Goal: Task Accomplishment & Management: Manage account settings

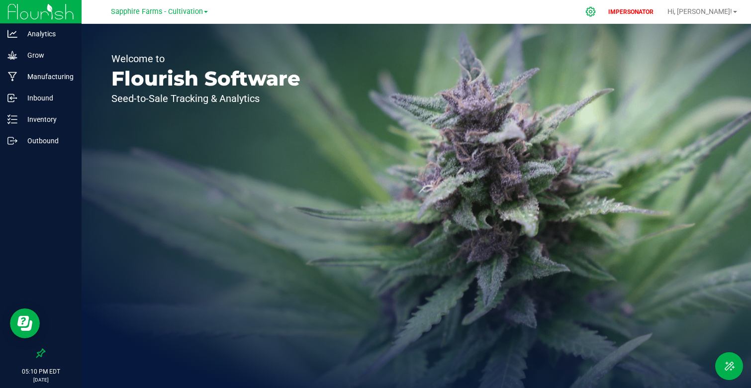
click at [596, 10] on icon at bounding box center [591, 11] width 10 height 10
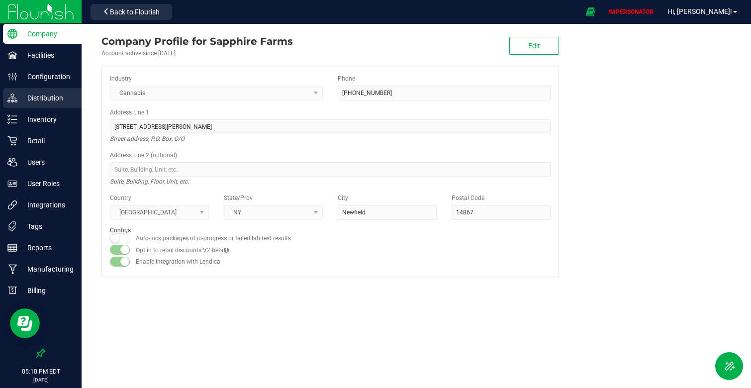
click at [49, 94] on p "Distribution" at bounding box center [47, 98] width 60 height 12
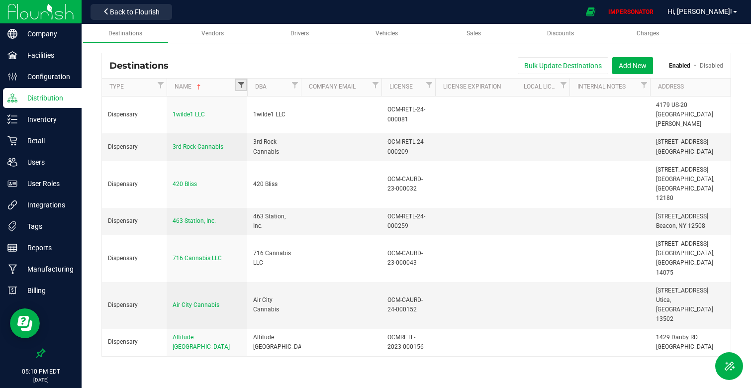
click at [243, 87] on span "Filter" at bounding box center [241, 85] width 8 height 8
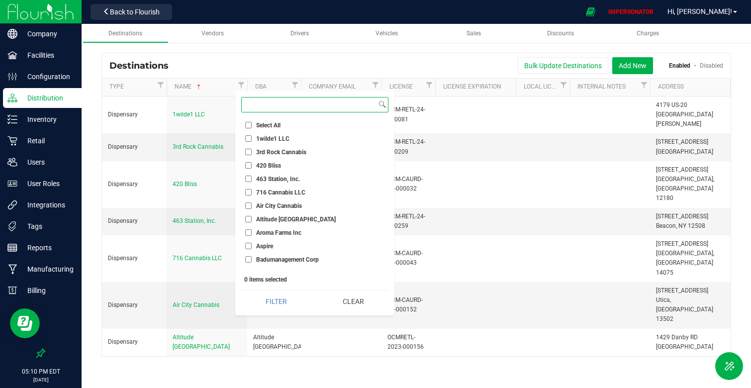
paste input "Green Comfort"
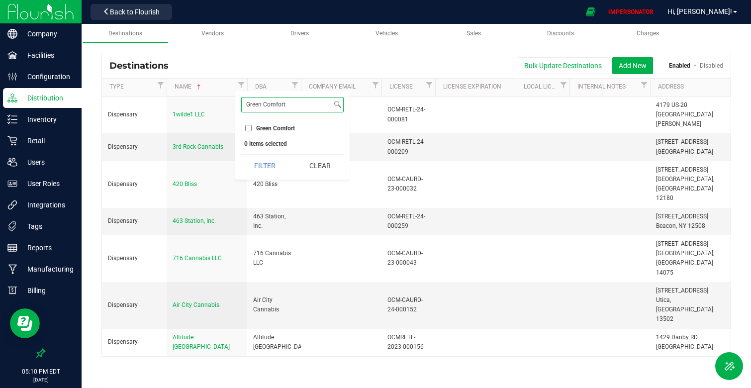
type input "Green Comfort"
click at [249, 131] on input "Green Comfort" at bounding box center [248, 128] width 6 height 6
click at [272, 166] on button "Filter" at bounding box center [265, 166] width 48 height 22
checkbox input "true"
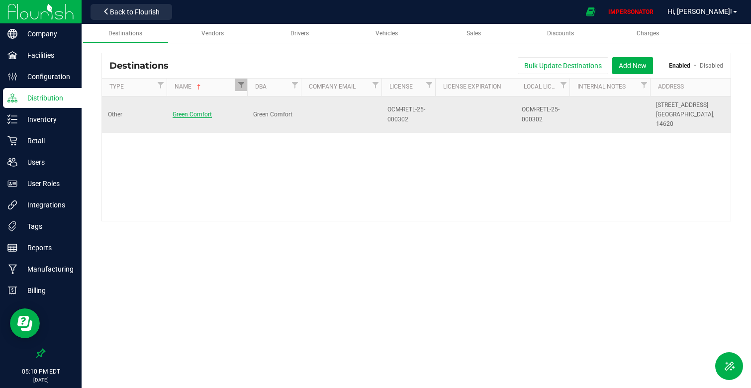
click at [194, 111] on span "Green Comfort" at bounding box center [192, 114] width 39 height 7
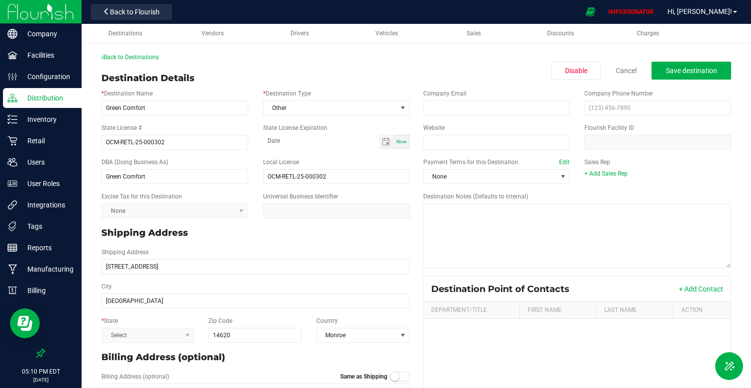
click at [190, 338] on kendo-dropdownlist "Select" at bounding box center [147, 335] width 93 height 15
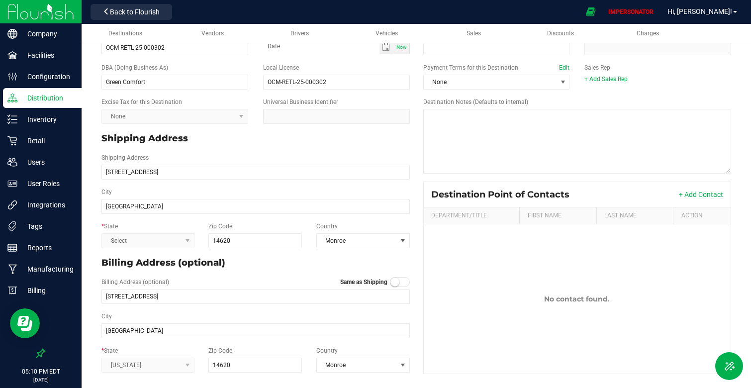
click at [166, 223] on div "* State Select" at bounding box center [148, 235] width 108 height 26
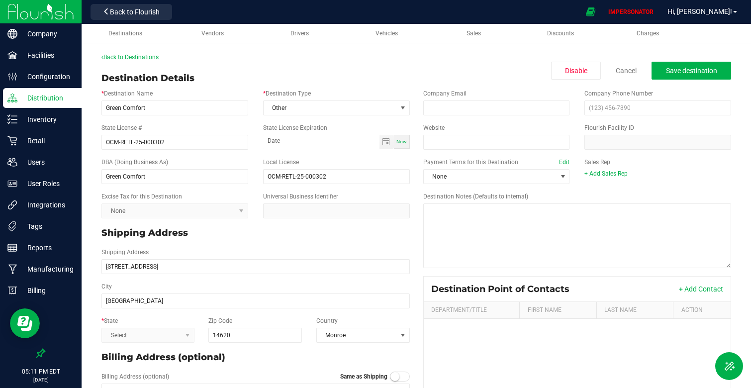
click at [54, 14] on img at bounding box center [40, 11] width 67 height 23
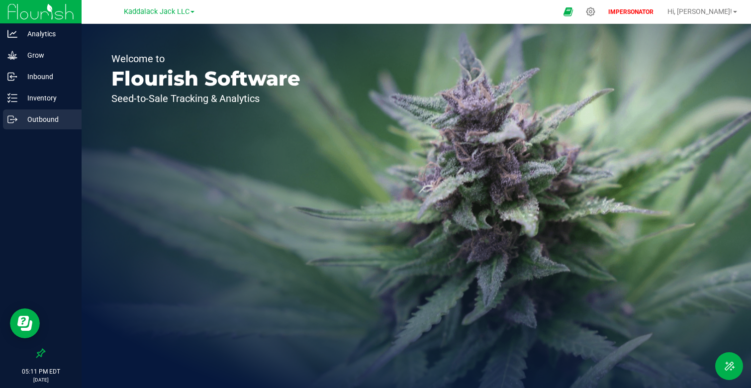
click at [43, 113] on p "Outbound" at bounding box center [47, 119] width 60 height 12
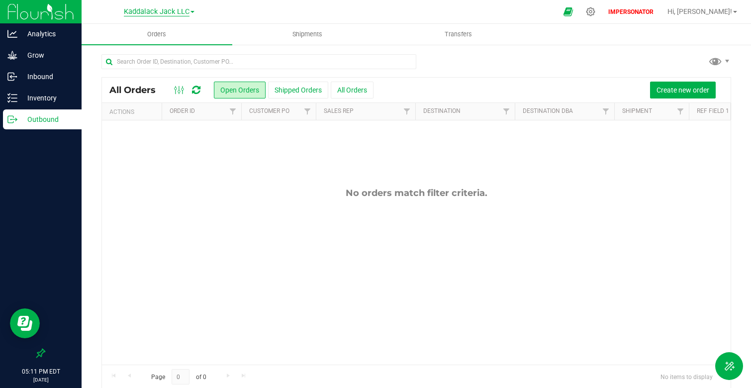
click at [141, 13] on span "Kaddalack Jack LLC" at bounding box center [157, 11] width 66 height 9
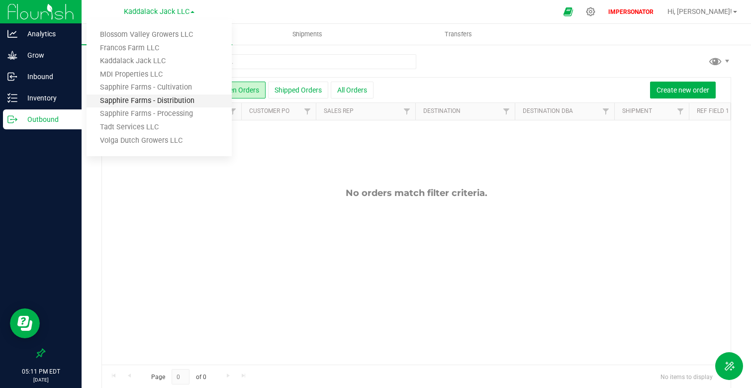
click at [187, 99] on link "Sapphire Farms - Distribution" at bounding box center [159, 101] width 145 height 13
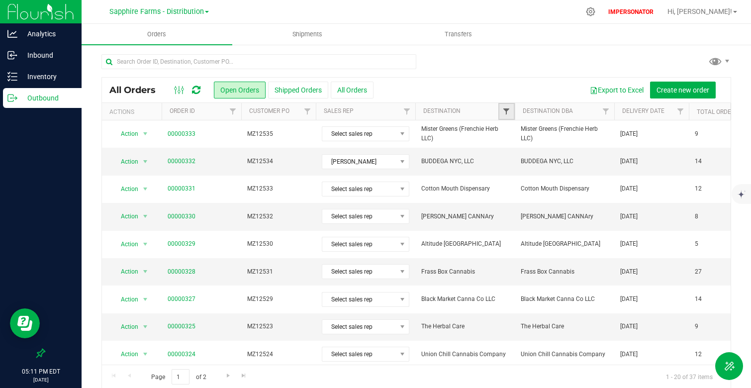
click at [510, 109] on span "Filter" at bounding box center [506, 111] width 8 height 8
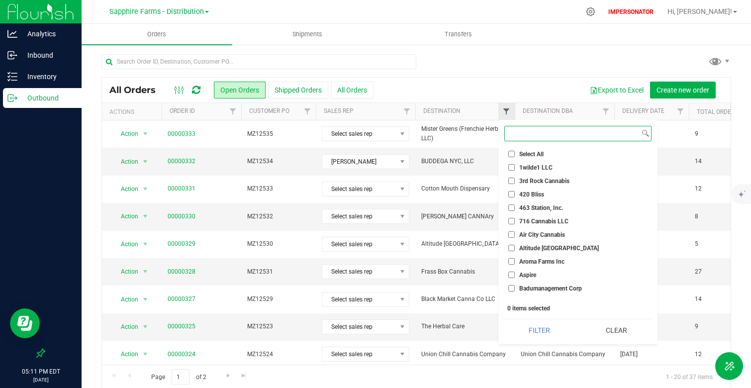
paste input "Green Comfort"
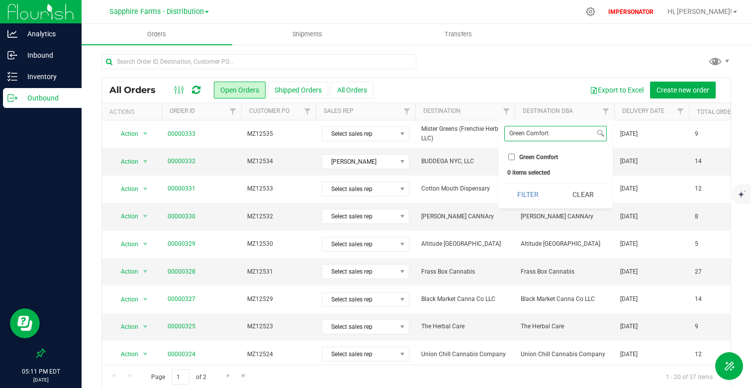
type input "Green Comfort"
click at [536, 158] on span "Green Comfort" at bounding box center [538, 157] width 39 height 6
click at [515, 158] on input "Green Comfort" at bounding box center [511, 157] width 6 height 6
checkbox input "true"
click at [530, 191] on button "Filter" at bounding box center [528, 195] width 48 height 22
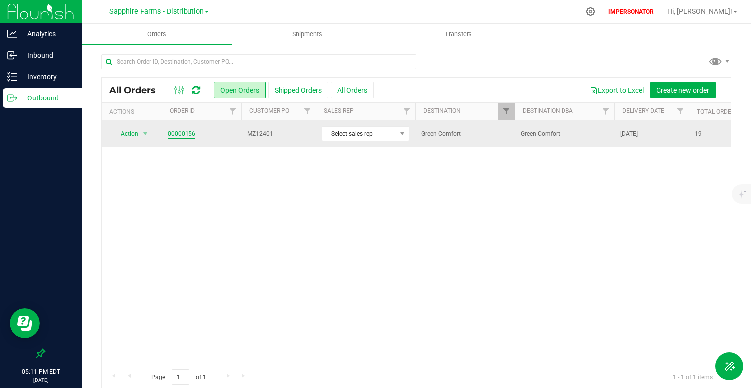
click at [180, 133] on link "00000156" at bounding box center [182, 133] width 28 height 9
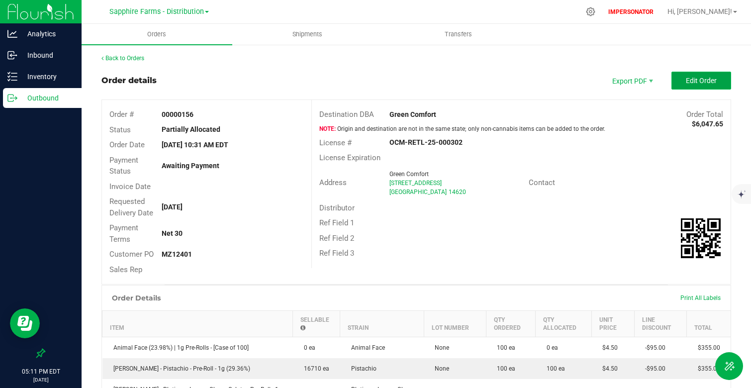
click at [717, 78] on button "Edit Order" at bounding box center [702, 81] width 60 height 18
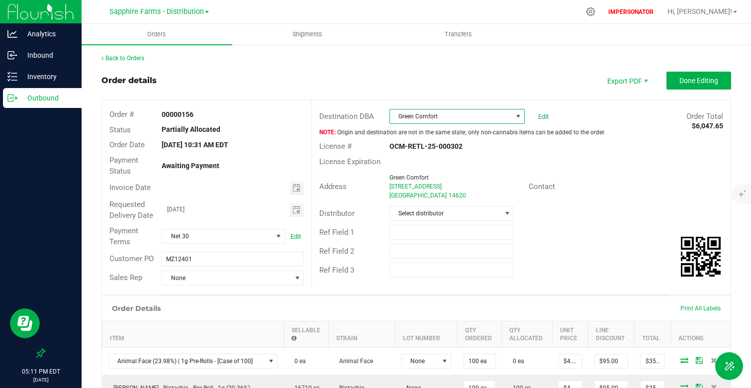
click at [519, 113] on span at bounding box center [518, 116] width 8 height 8
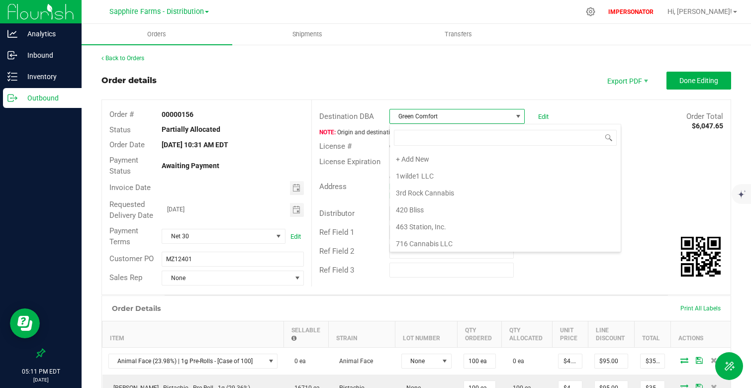
scroll to position [15, 135]
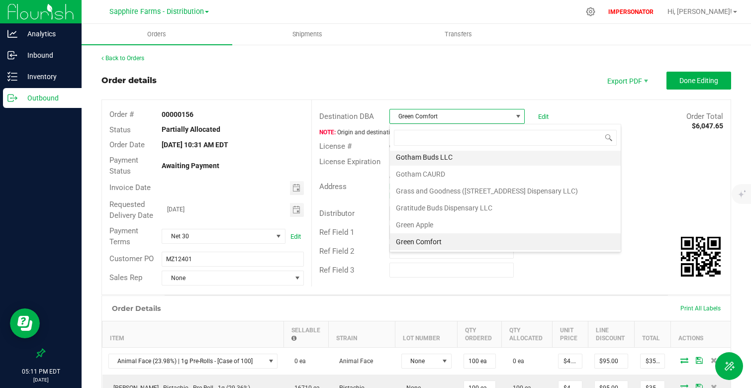
click at [444, 159] on li "Gotham Buds LLC" at bounding box center [505, 157] width 231 height 17
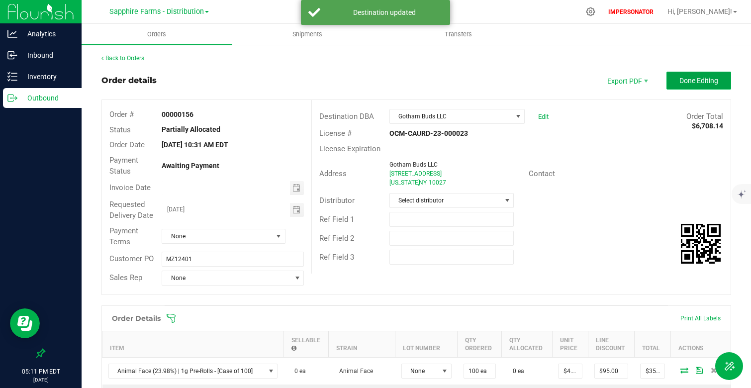
click at [688, 84] on span "Done Editing" at bounding box center [699, 81] width 39 height 8
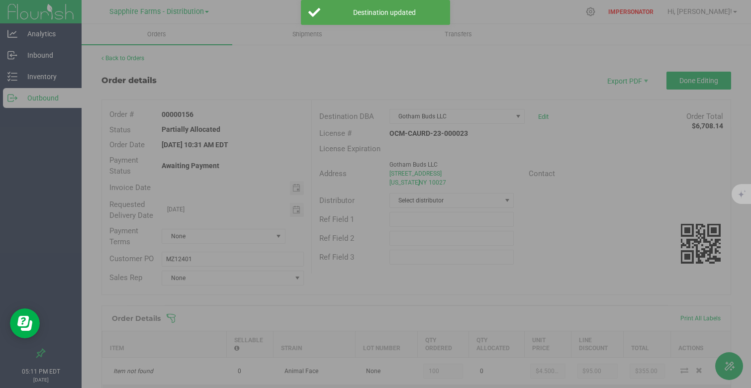
click at [607, 146] on div at bounding box center [375, 194] width 751 height 388
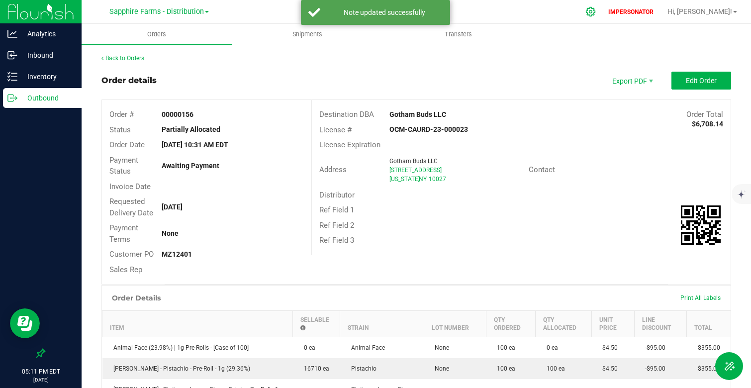
click at [596, 10] on icon at bounding box center [591, 11] width 10 height 10
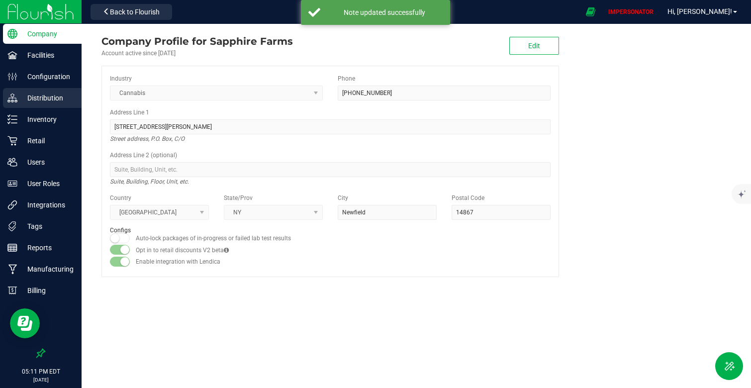
click at [45, 96] on p "Distribution" at bounding box center [47, 98] width 60 height 12
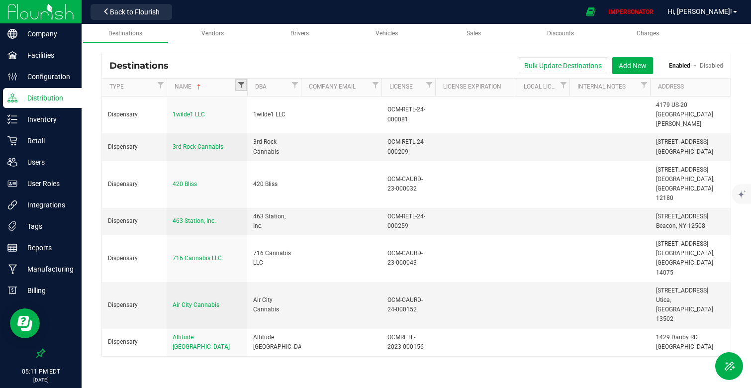
click at [239, 86] on span "Filter" at bounding box center [241, 85] width 8 height 8
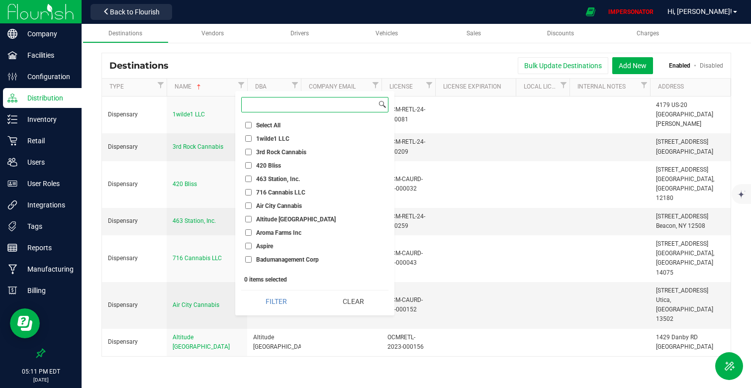
paste input "Green Comfort"
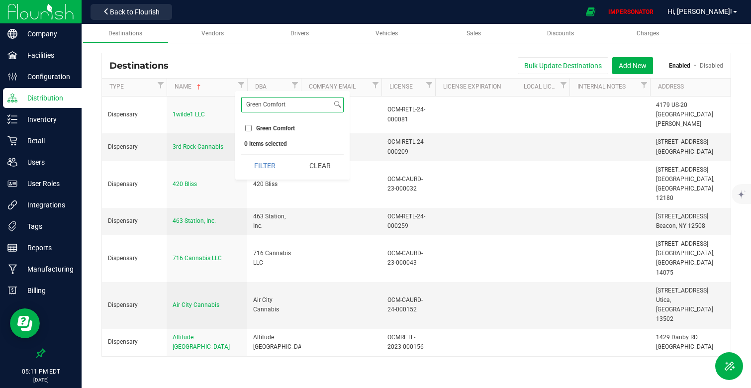
type input "Green Comfort"
click at [274, 133] on li "Green Comfort" at bounding box center [292, 128] width 102 height 10
click at [272, 130] on span "Green Comfort" at bounding box center [275, 128] width 39 height 6
click at [252, 130] on input "Green Comfort" at bounding box center [248, 128] width 6 height 6
click at [272, 172] on button "Filter" at bounding box center [265, 166] width 48 height 22
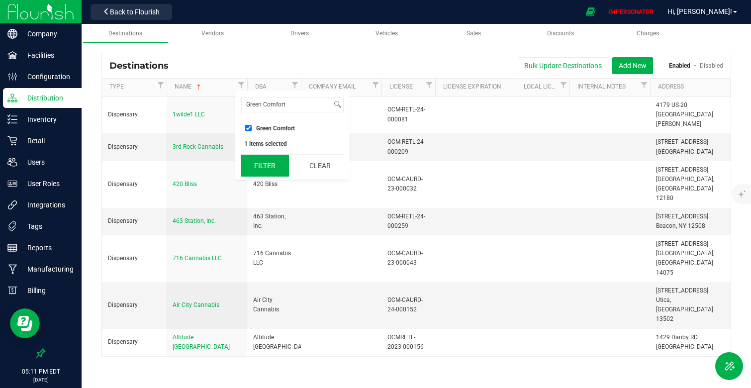
checkbox input "true"
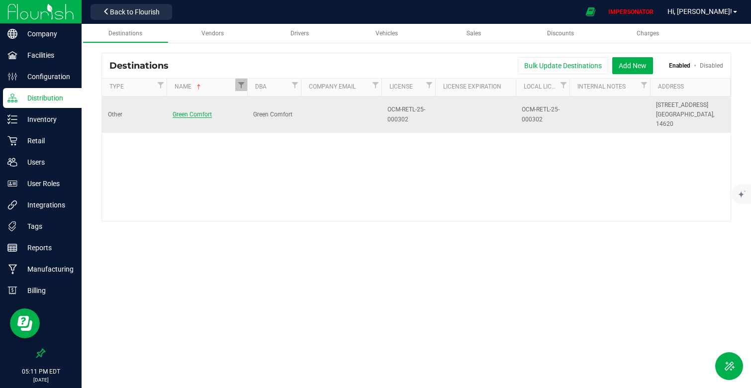
click at [193, 111] on span "Green Comfort" at bounding box center [192, 114] width 39 height 7
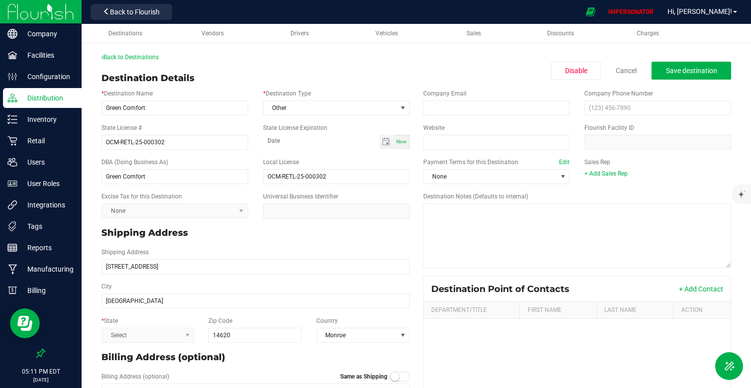
click at [146, 332] on kendo-dropdownlist "Select" at bounding box center [147, 335] width 93 height 15
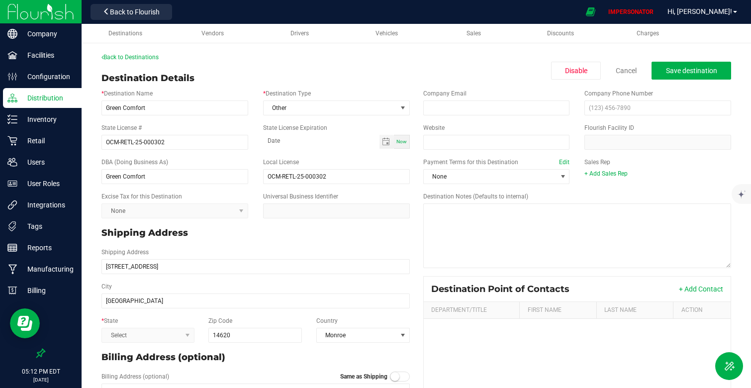
click at [352, 79] on div "Destination Details Disable Cancel Save destination" at bounding box center [416, 78] width 630 height 13
click at [68, 99] on p "Distribution" at bounding box center [47, 98] width 60 height 12
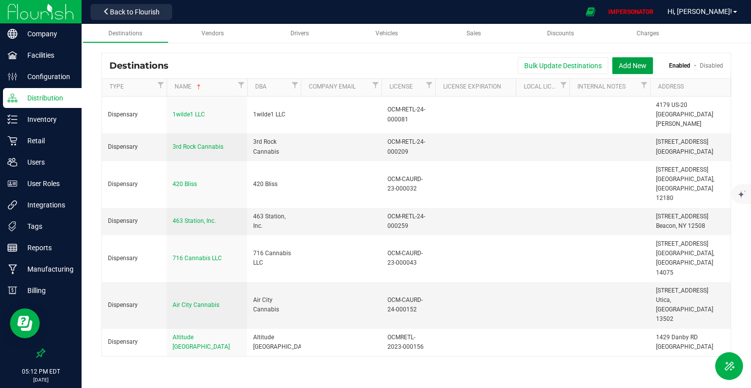
click at [624, 63] on button "Add New" at bounding box center [632, 65] width 41 height 17
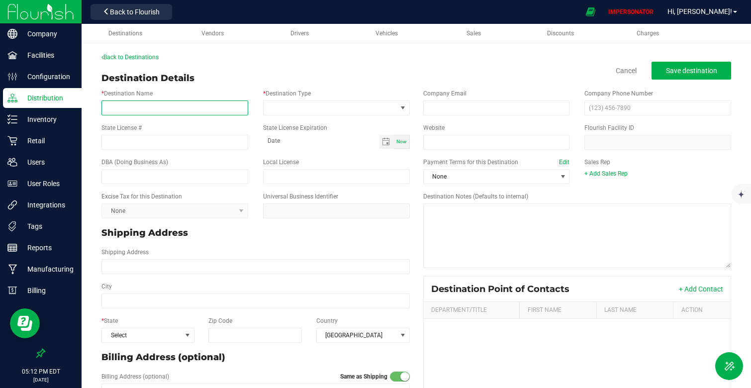
click at [147, 102] on input "* Destination Name" at bounding box center [174, 107] width 147 height 15
paste input "Green Comfort"
type input "Green Comfort"
click at [141, 138] on input "State License #" at bounding box center [174, 142] width 147 height 15
click at [135, 145] on input "State License #" at bounding box center [174, 142] width 147 height 15
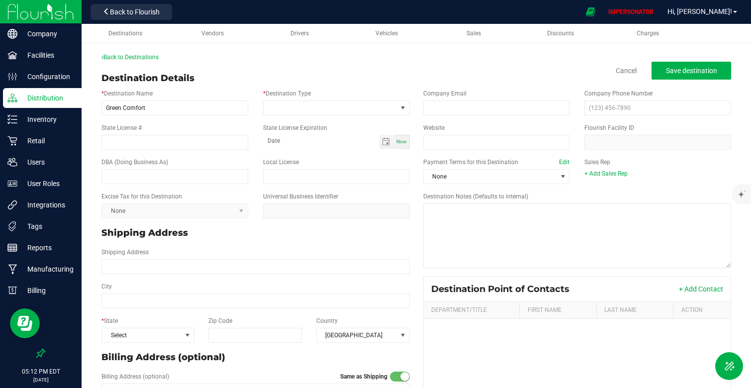
click at [280, 229] on p "Shipping Address" at bounding box center [255, 232] width 308 height 13
click at [293, 108] on span at bounding box center [330, 108] width 133 height 14
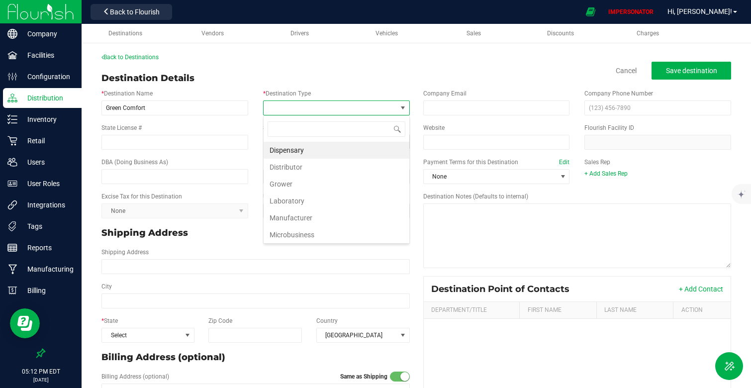
scroll to position [15, 146]
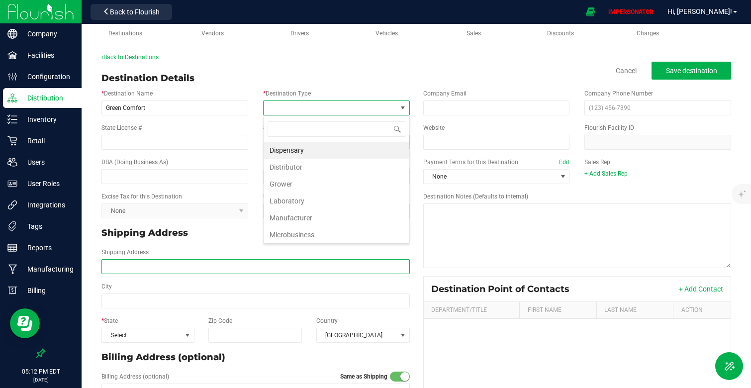
click at [236, 259] on input "Shipping Address" at bounding box center [255, 266] width 308 height 15
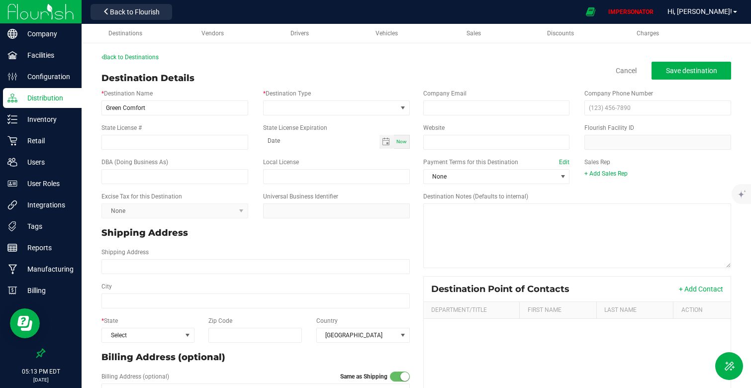
click at [54, 16] on img at bounding box center [40, 11] width 67 height 23
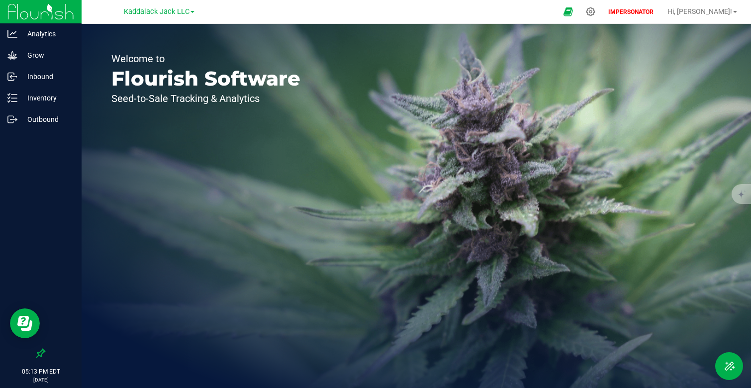
click at [148, 17] on div "Kaddalack Jack LLC Blossom Valley Growers LLC Francos Farm LLC Kaddalack Jack L…" at bounding box center [159, 11] width 71 height 12
click at [148, 12] on span "Kaddalack Jack LLC" at bounding box center [157, 11] width 66 height 9
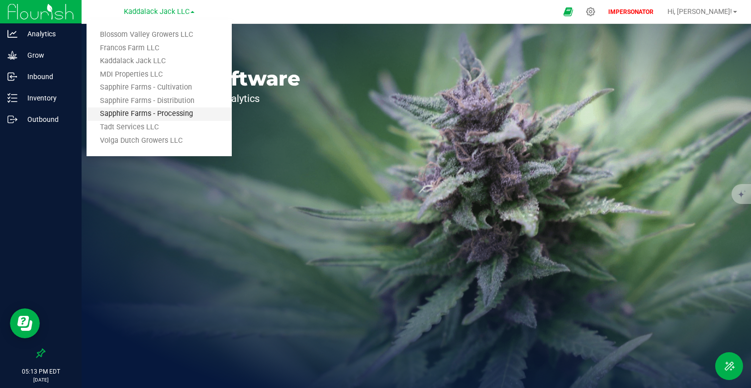
click at [185, 120] on link "Sapphire Farms - Processing" at bounding box center [159, 113] width 145 height 13
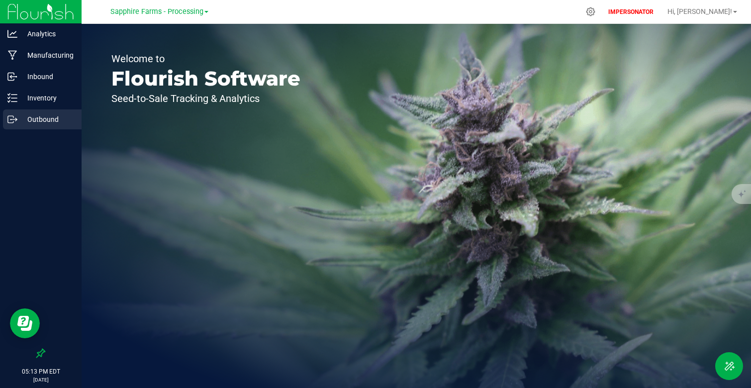
click at [56, 119] on p "Outbound" at bounding box center [47, 119] width 60 height 12
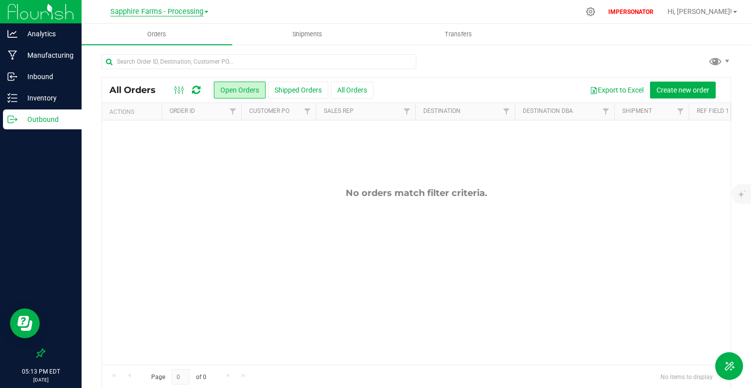
click at [178, 11] on span "Sapphire Farms - Processing" at bounding box center [156, 11] width 93 height 9
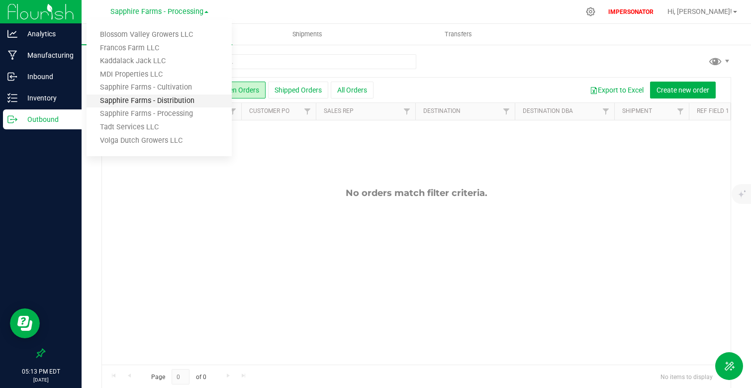
click at [193, 101] on link "Sapphire Farms - Distribution" at bounding box center [159, 101] width 145 height 13
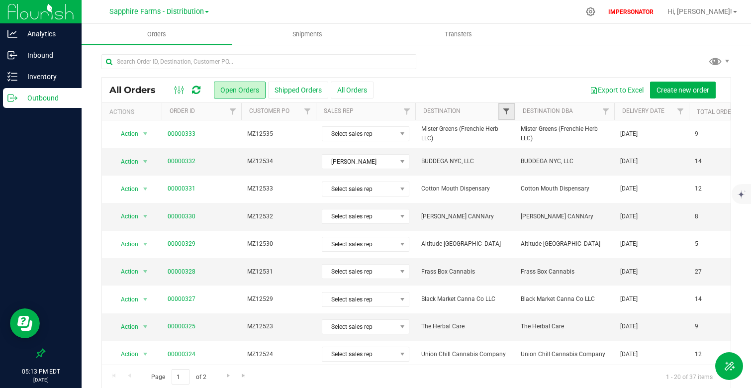
click at [508, 112] on span "Filter" at bounding box center [506, 111] width 8 height 8
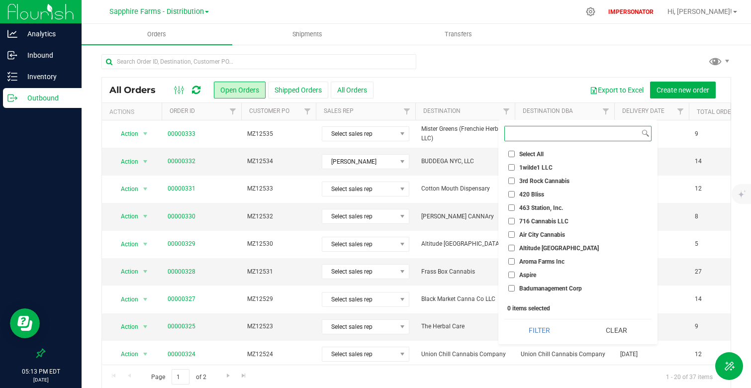
paste input "Green Comfort"
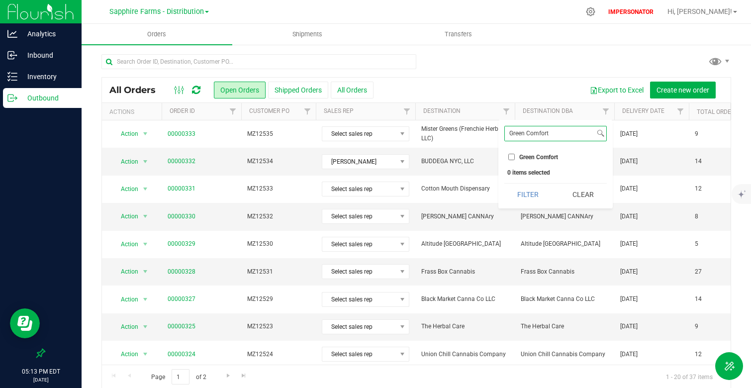
type input "Green Comfort"
click at [535, 158] on span "Green Comfort" at bounding box center [538, 157] width 39 height 6
click at [515, 158] on input "Green Comfort" at bounding box center [511, 157] width 6 height 6
checkbox input "true"
click at [532, 198] on button "Filter" at bounding box center [528, 195] width 48 height 22
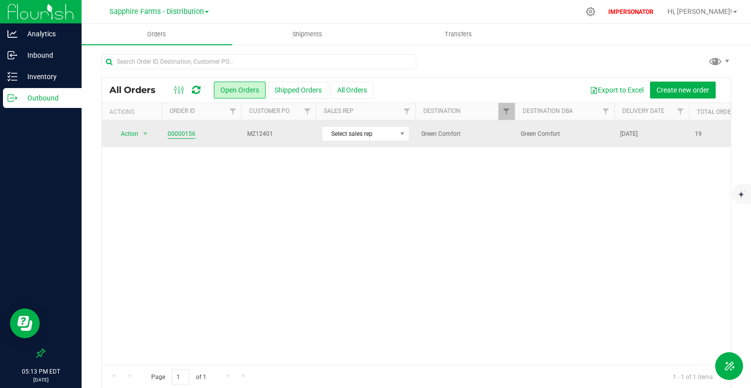
click at [185, 134] on link "00000156" at bounding box center [182, 133] width 28 height 9
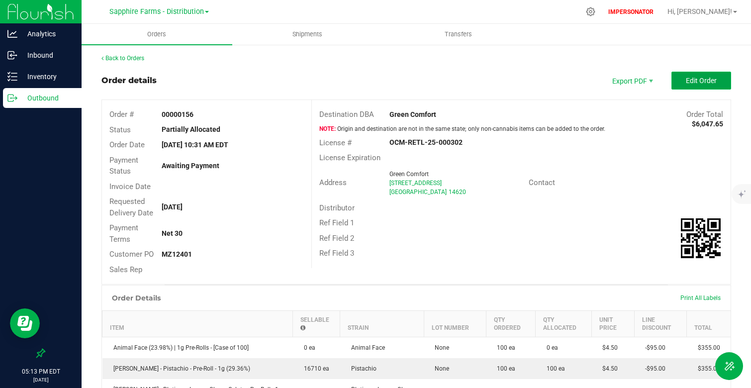
click at [694, 84] on span "Edit Order" at bounding box center [701, 81] width 31 height 8
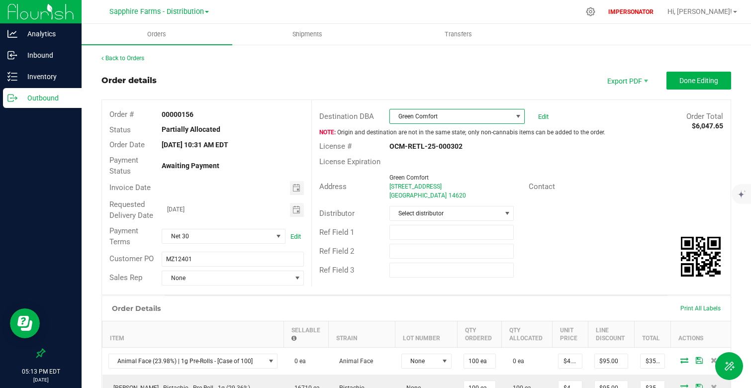
click at [454, 118] on span "Green Comfort" at bounding box center [451, 116] width 122 height 14
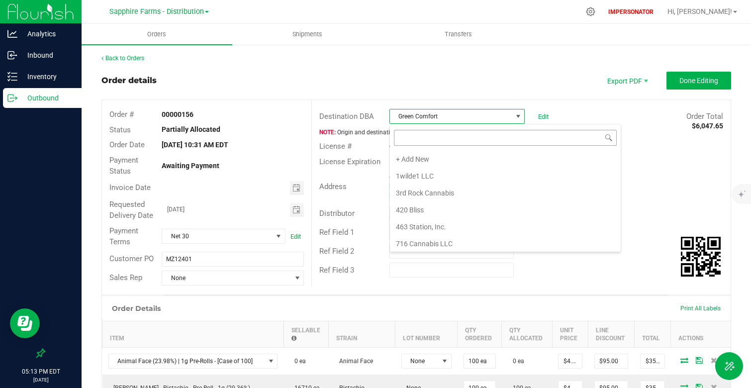
scroll to position [15, 135]
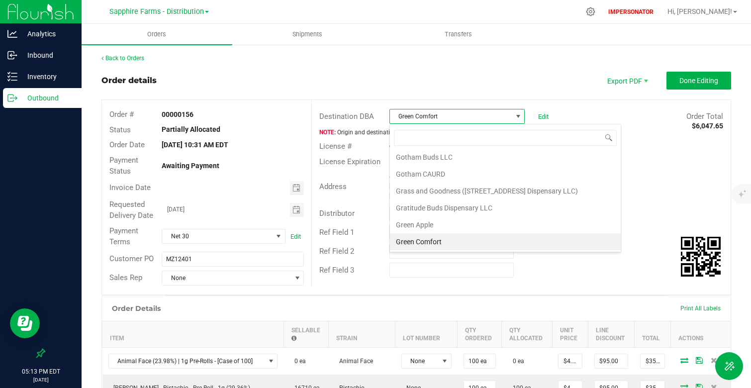
click at [441, 159] on li "Gotham Buds LLC" at bounding box center [505, 157] width 231 height 17
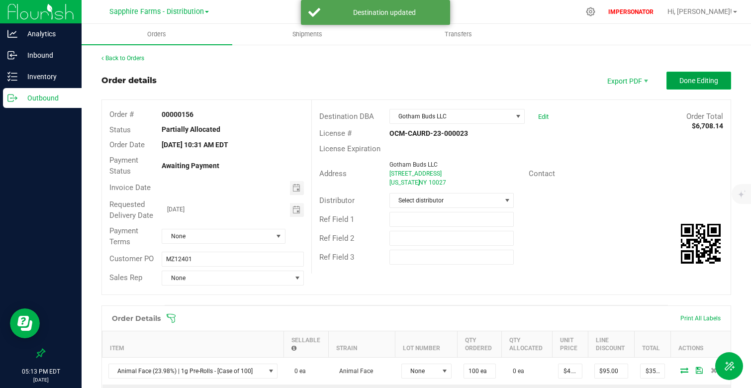
click at [703, 82] on span "Done Editing" at bounding box center [699, 81] width 39 height 8
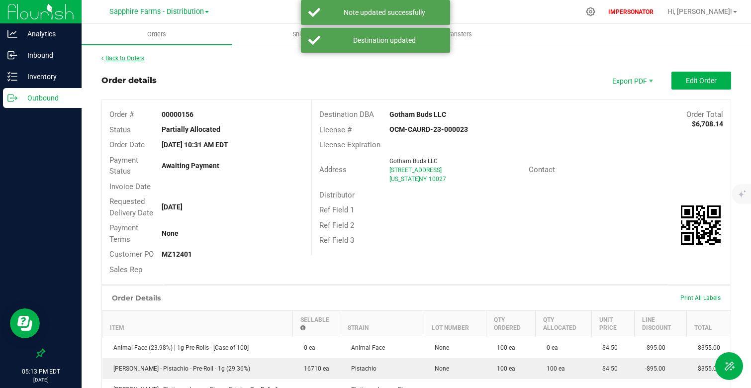
click at [133, 56] on link "Back to Orders" at bounding box center [122, 58] width 43 height 7
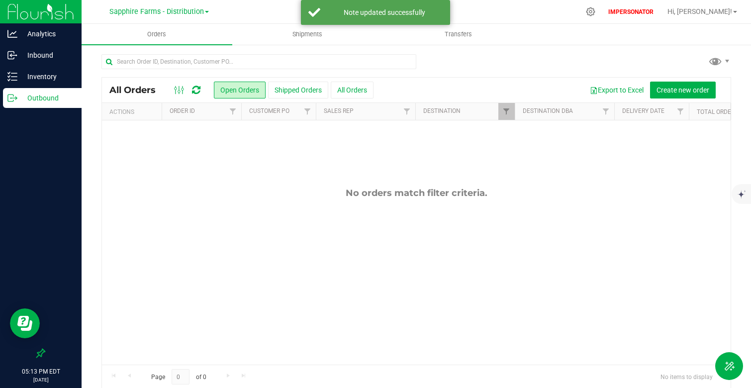
click at [270, 182] on div "No orders match filter criteria." at bounding box center [416, 275] width 629 height 311
click at [506, 112] on span "Filter" at bounding box center [506, 111] width 8 height 8
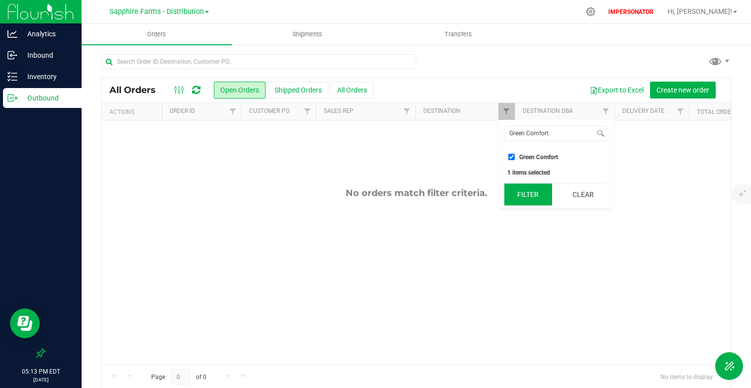
type input "Green Comfort"
click at [539, 201] on button "Filter" at bounding box center [528, 195] width 48 height 22
click at [539, 201] on div "No orders match filter criteria." at bounding box center [416, 275] width 629 height 311
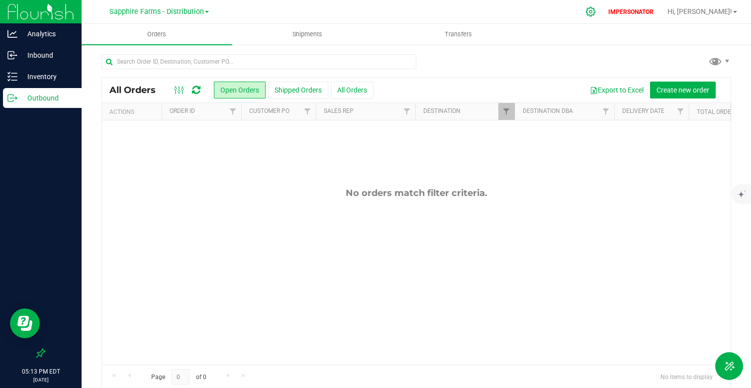
click at [596, 8] on icon at bounding box center [591, 11] width 10 height 10
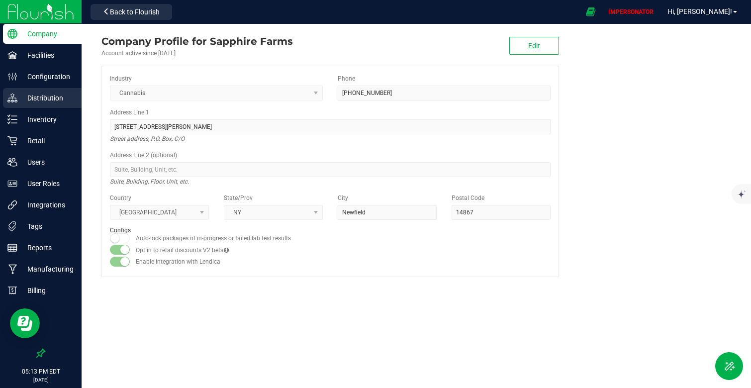
click at [53, 90] on div "Distribution" at bounding box center [42, 98] width 79 height 20
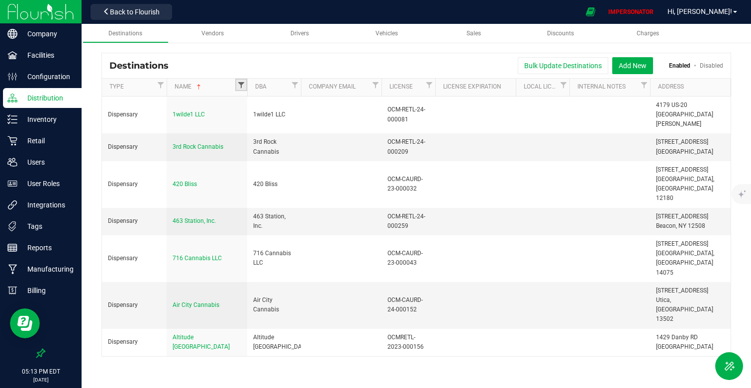
click at [241, 85] on span "Filter" at bounding box center [241, 85] width 8 height 8
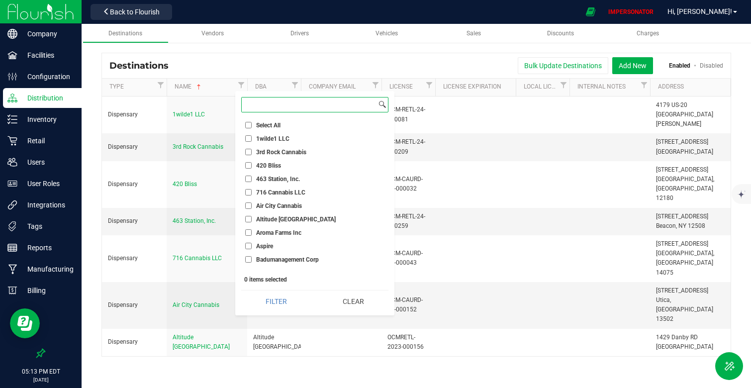
paste input "Green Comfort"
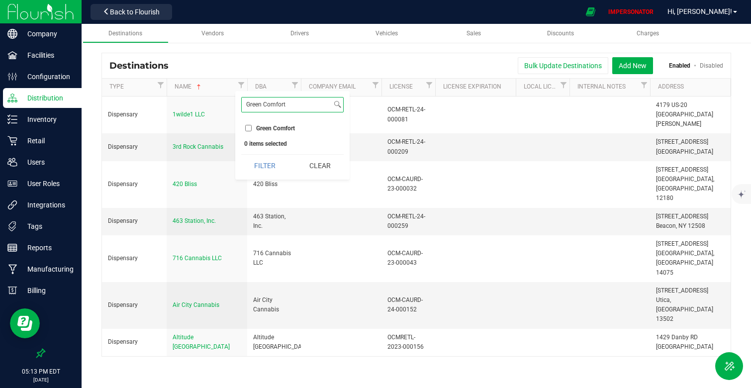
type input "Green Comfort"
click at [280, 131] on span "Green Comfort" at bounding box center [275, 128] width 39 height 6
click at [252, 131] on input "Green Comfort" at bounding box center [248, 128] width 6 height 6
click at [277, 167] on button "Filter" at bounding box center [265, 166] width 48 height 22
checkbox input "true"
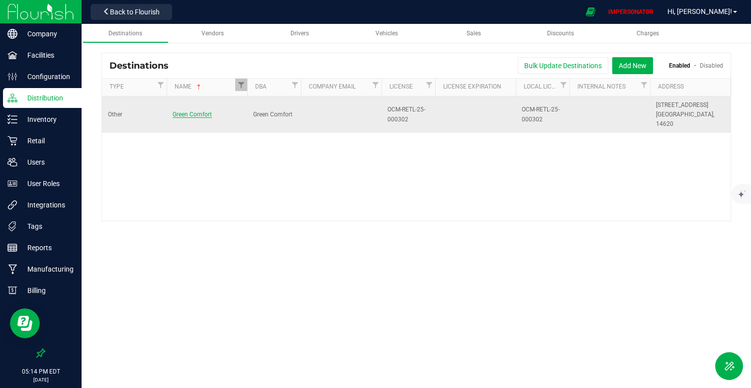
click at [194, 111] on span "Green Comfort" at bounding box center [192, 114] width 39 height 7
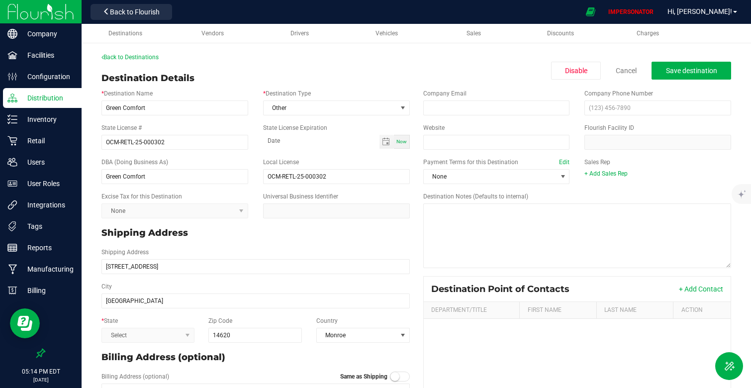
click at [134, 337] on kendo-dropdownlist "Select" at bounding box center [147, 335] width 93 height 15
click at [134, 336] on kendo-dropdownlist "Select" at bounding box center [147, 335] width 93 height 15
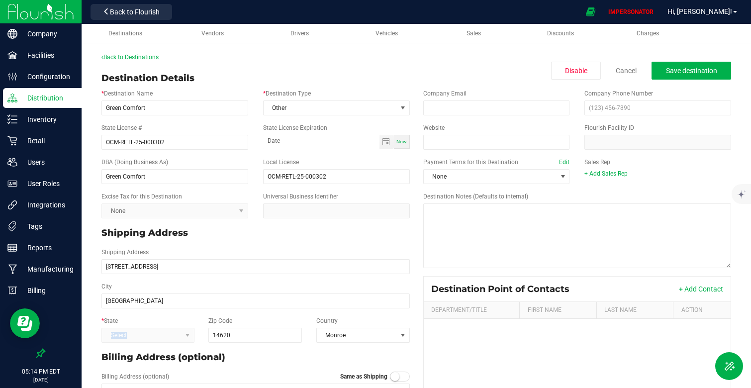
click at [57, 7] on img at bounding box center [40, 11] width 67 height 23
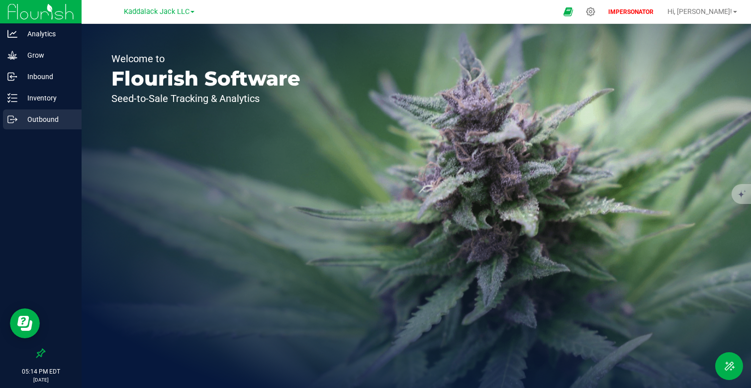
click at [52, 119] on p "Outbound" at bounding box center [47, 119] width 60 height 12
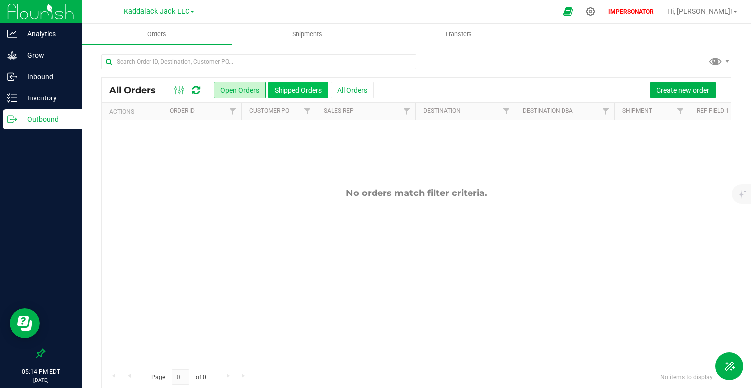
click at [305, 91] on button "Shipped Orders" at bounding box center [298, 90] width 60 height 17
click at [347, 87] on button "All Orders" at bounding box center [352, 90] width 43 height 17
click at [170, 11] on span "Kaddalack Jack LLC" at bounding box center [157, 11] width 66 height 9
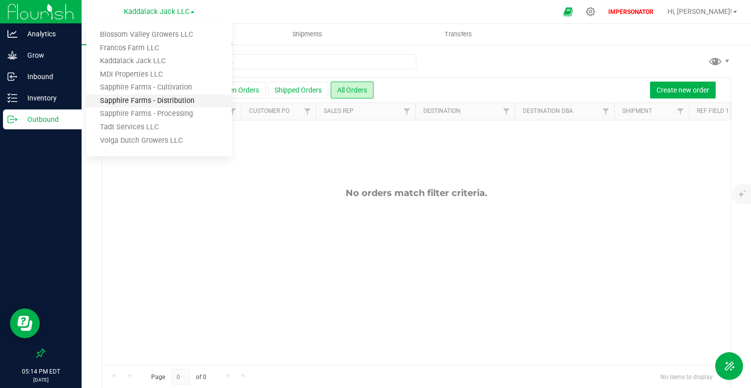
click at [199, 103] on link "Sapphire Farms - Distribution" at bounding box center [159, 101] width 145 height 13
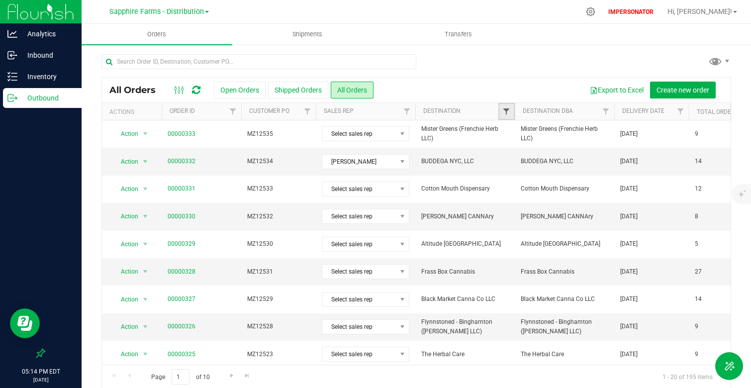
click at [507, 111] on span "Filter" at bounding box center [506, 111] width 8 height 8
type input "Green Comfort"
click at [546, 162] on li "Green Comfort" at bounding box center [555, 157] width 102 height 10
click at [543, 158] on span "Green Comfort" at bounding box center [538, 157] width 39 height 6
click at [515, 158] on input "Green Comfort" at bounding box center [511, 157] width 6 height 6
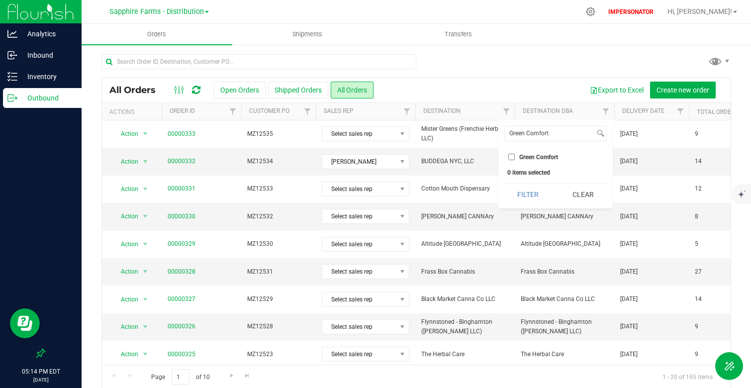
checkbox input "true"
click at [535, 201] on button "Filter" at bounding box center [528, 195] width 48 height 22
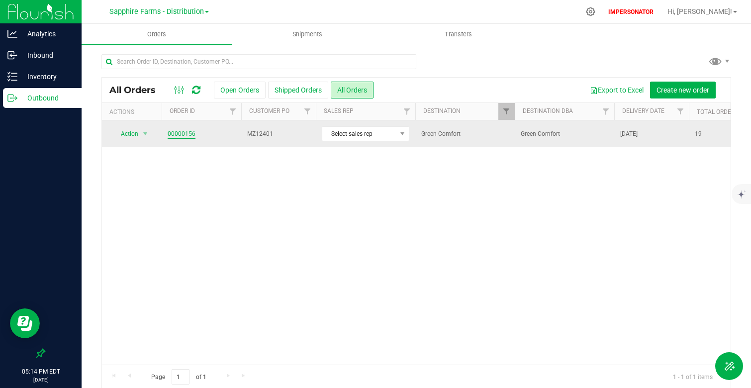
click at [181, 134] on link "00000156" at bounding box center [182, 133] width 28 height 9
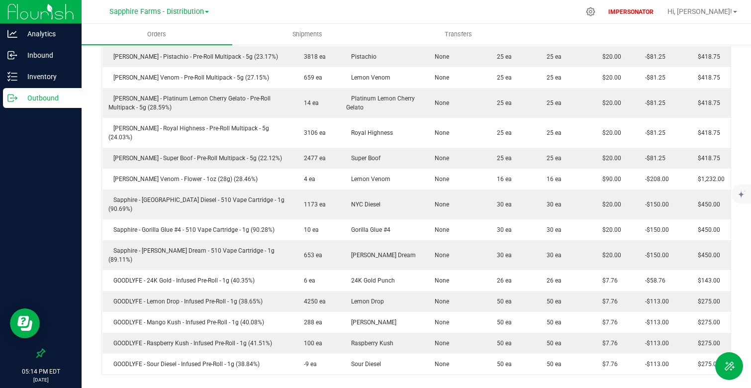
scroll to position [505, 0]
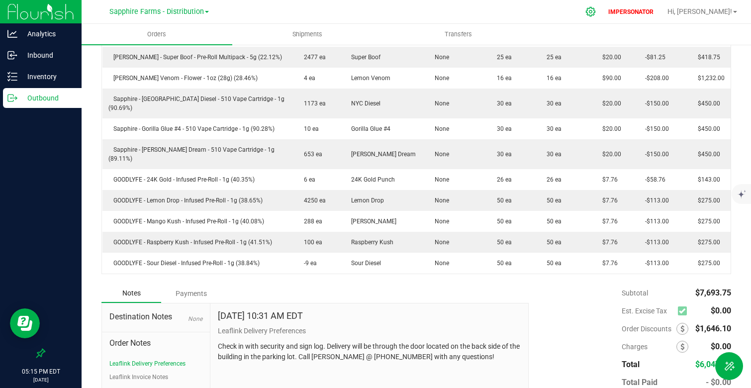
click at [596, 15] on icon at bounding box center [591, 11] width 10 height 10
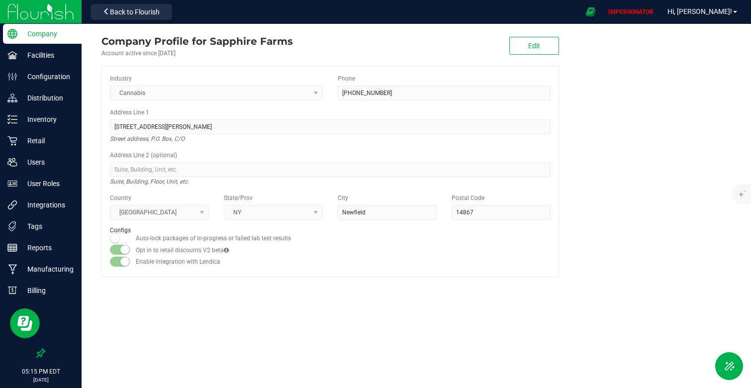
click at [225, 56] on div "Account active since [DATE]" at bounding box center [197, 53] width 192 height 9
click at [57, 100] on p "Distribution" at bounding box center [47, 98] width 60 height 12
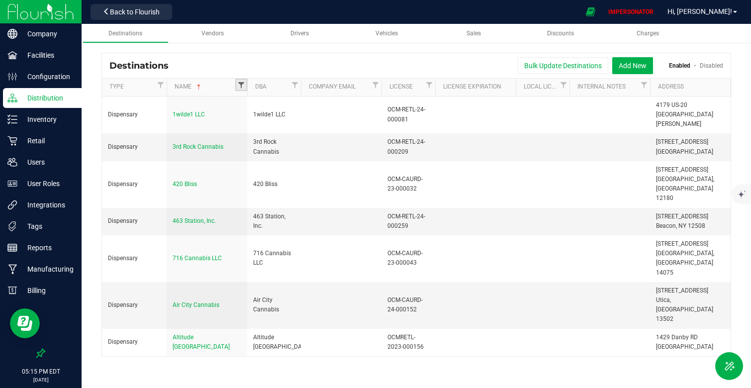
click at [237, 87] on span "Filter" at bounding box center [241, 85] width 8 height 8
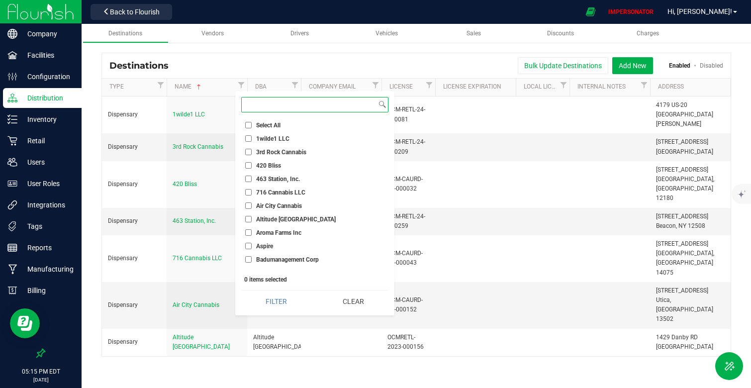
paste input "Green Comfort"
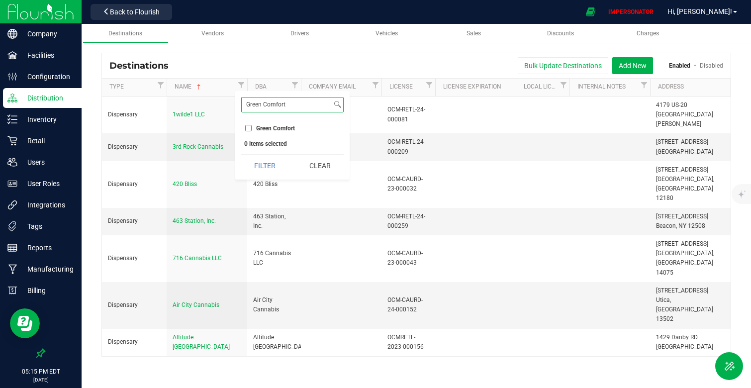
type input "Green Comfort"
click at [259, 130] on span "Green Comfort" at bounding box center [275, 128] width 39 height 6
click at [252, 130] on input "Green Comfort" at bounding box center [248, 128] width 6 height 6
click at [271, 170] on button "Filter" at bounding box center [265, 166] width 48 height 22
checkbox input "true"
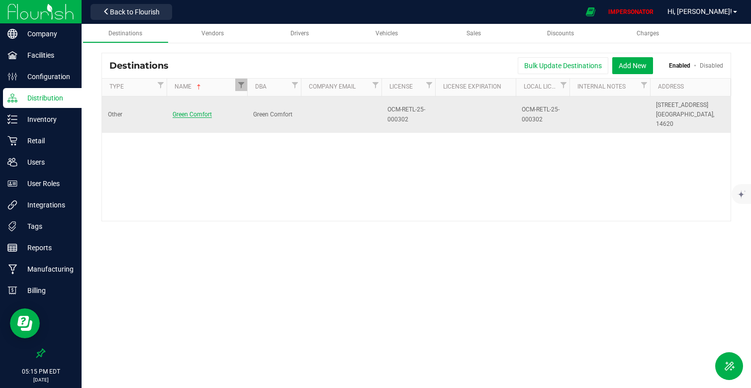
click at [181, 113] on span "Green Comfort" at bounding box center [192, 114] width 39 height 7
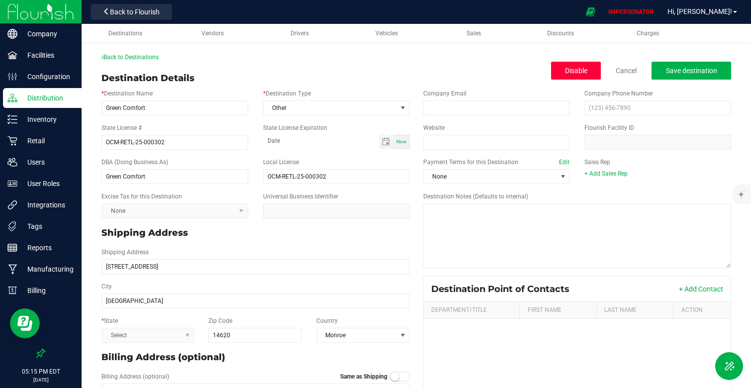
click at [588, 66] on button "Disable" at bounding box center [576, 71] width 50 height 18
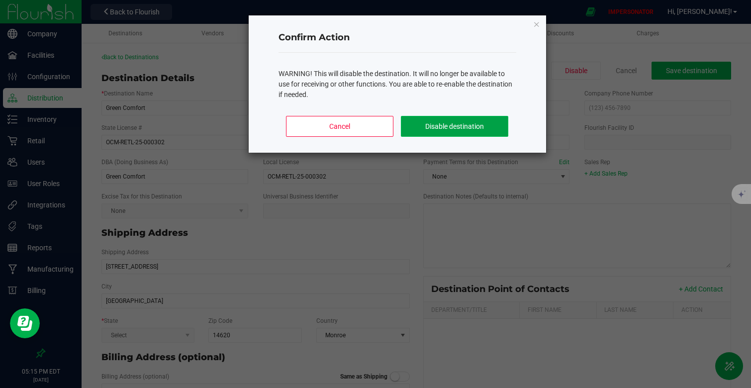
click at [441, 124] on button "Disable destination" at bounding box center [454, 126] width 107 height 21
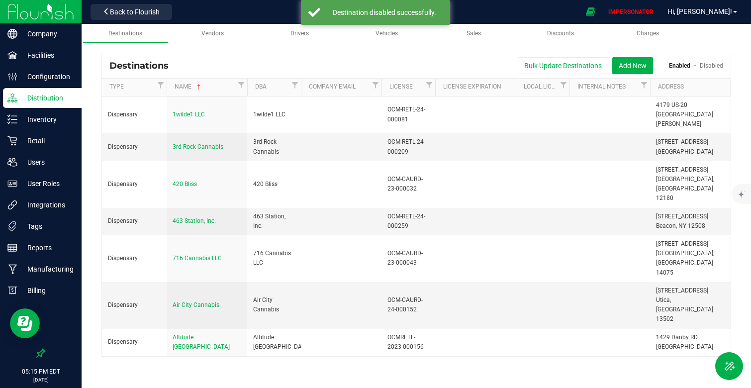
click at [220, 57] on div "Bulk Update Destinations Add New Enabled Disabled" at bounding box center [449, 65] width 547 height 17
click at [626, 65] on button "Add New" at bounding box center [632, 65] width 41 height 17
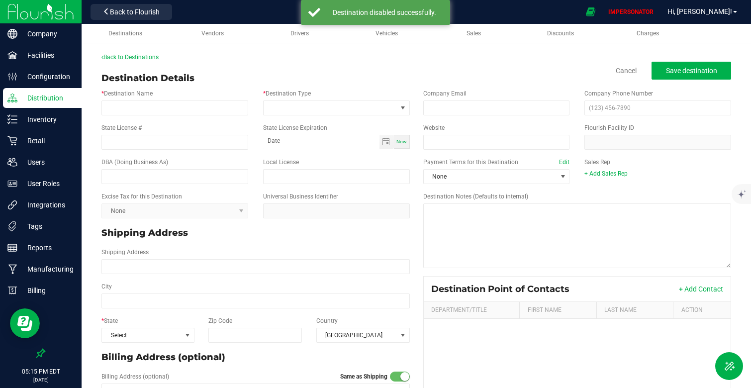
click at [168, 99] on div "* Destination Name" at bounding box center [175, 102] width 162 height 26
click at [168, 107] on input "* Destination Name" at bounding box center [174, 107] width 147 height 15
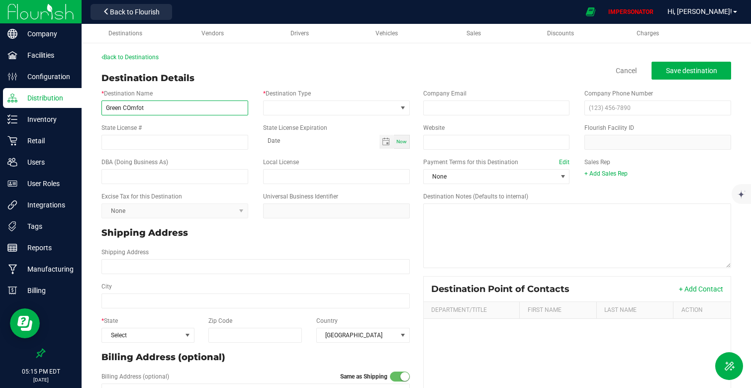
click at [133, 108] on input "Green COmfot" at bounding box center [174, 107] width 147 height 15
click at [157, 108] on input "Green Commfot" at bounding box center [174, 107] width 147 height 15
type input "Green Comfort"
click at [183, 140] on input "State License #" at bounding box center [174, 142] width 147 height 15
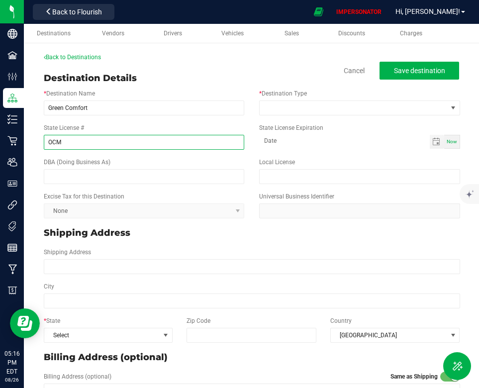
click at [71, 141] on input "OCM" at bounding box center [144, 142] width 200 height 15
type input "OCM-RETL-25-000302"
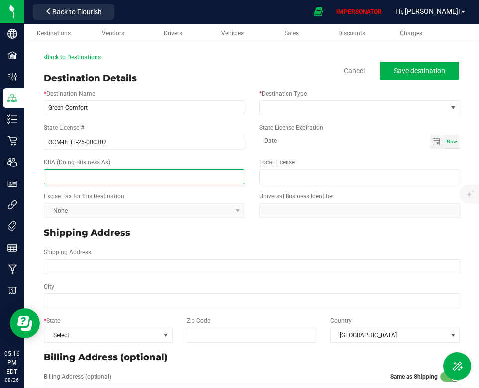
click at [86, 177] on input "text" at bounding box center [144, 176] width 200 height 15
type input "Green Comfort"
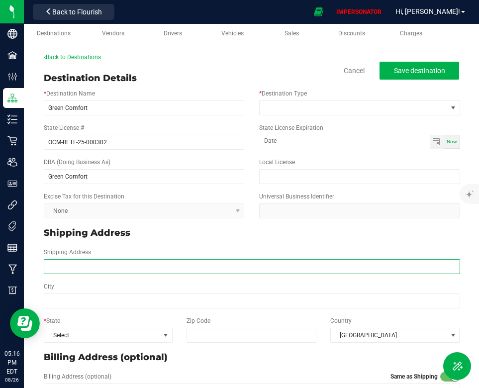
click at [86, 268] on input "Shipping Address" at bounding box center [252, 266] width 416 height 15
type input "9"
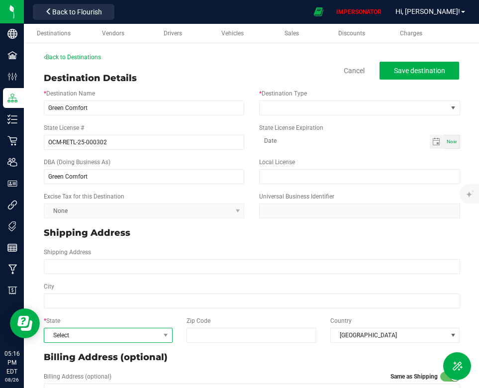
click at [76, 338] on span "Select" at bounding box center [101, 335] width 115 height 14
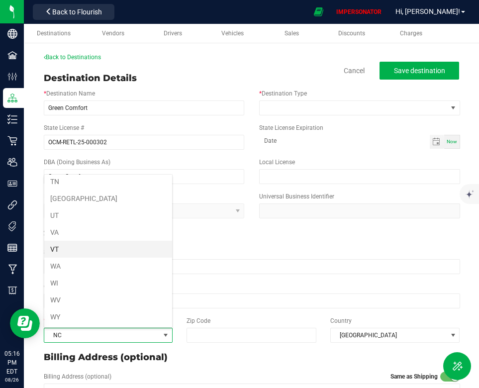
scroll to position [457, 0]
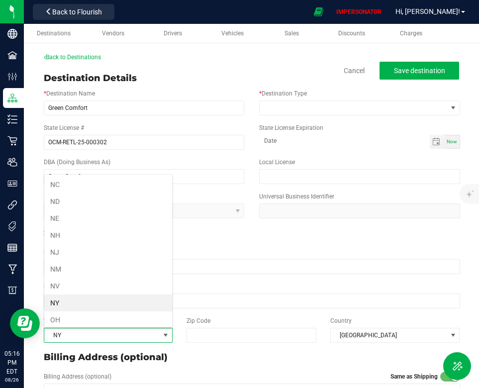
click at [70, 307] on li "NY" at bounding box center [108, 303] width 128 height 17
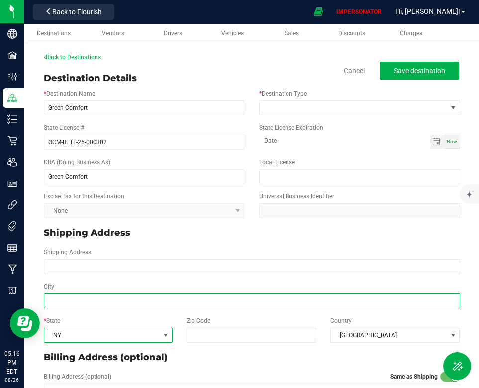
click at [78, 301] on input "City" at bounding box center [252, 301] width 416 height 15
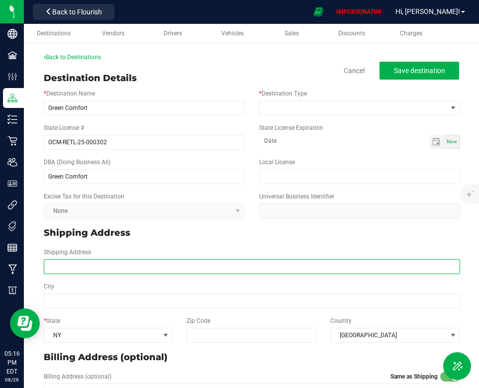
click at [71, 269] on input "Shipping Address" at bounding box center [252, 266] width 416 height 15
type input "[STREET_ADDRESS]"
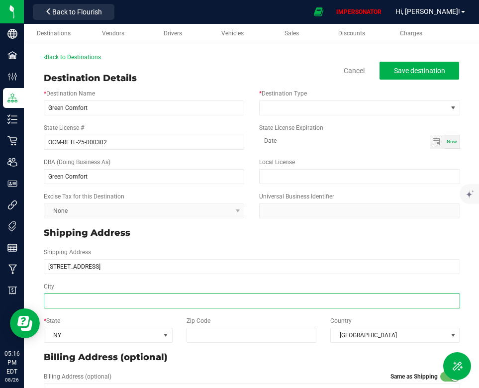
type input "[STREET_ADDRESS]"
click at [89, 302] on input "City" at bounding box center [252, 301] width 416 height 15
type input "[GEOGRAPHIC_DATA]"
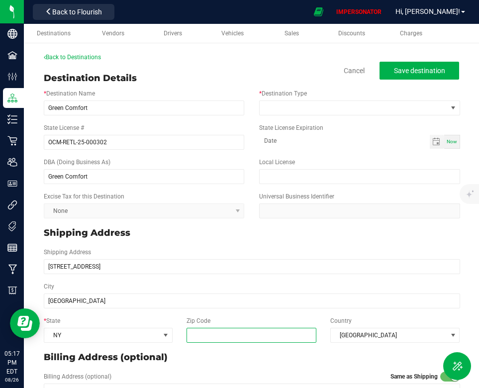
type input "[GEOGRAPHIC_DATA]"
click at [195, 336] on input "Zip Code" at bounding box center [251, 335] width 129 height 15
type input "2"
type input "14620"
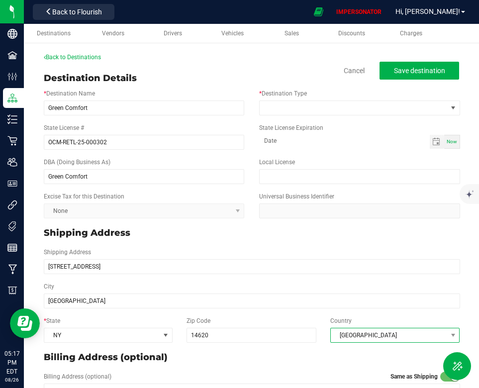
type input "14620"
click at [399, 335] on span "[GEOGRAPHIC_DATA]" at bounding box center [389, 335] width 116 height 14
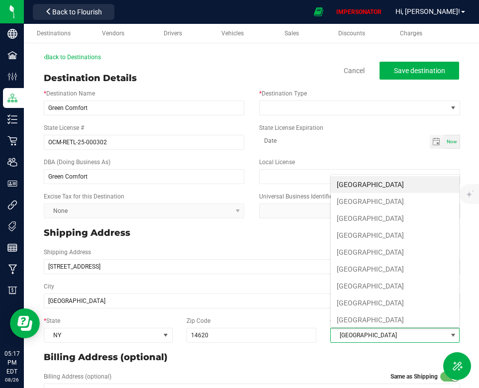
scroll to position [15, 129]
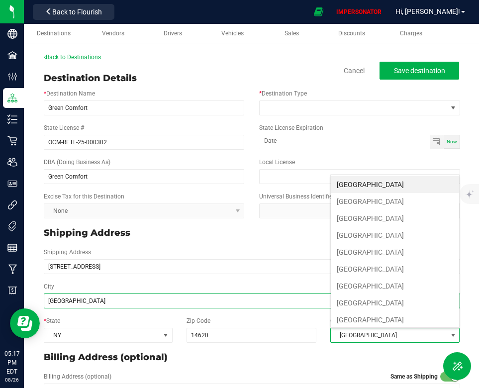
click at [265, 307] on input "[GEOGRAPHIC_DATA]" at bounding box center [252, 301] width 416 height 15
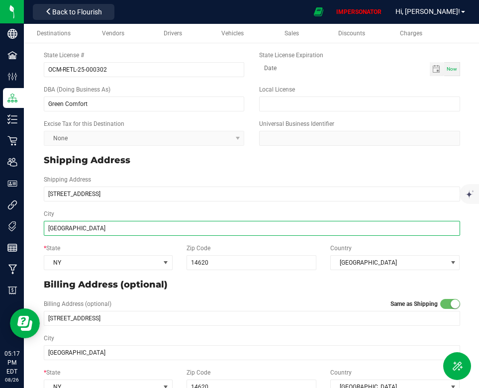
scroll to position [0, 0]
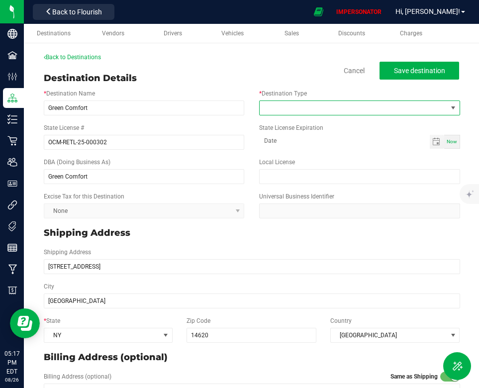
click at [298, 101] on span at bounding box center [353, 108] width 187 height 14
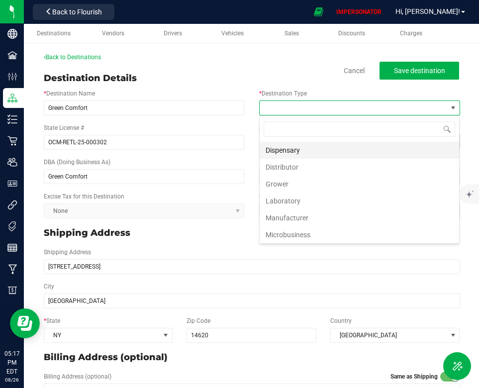
click at [288, 153] on li "Dispensary" at bounding box center [359, 150] width 199 height 17
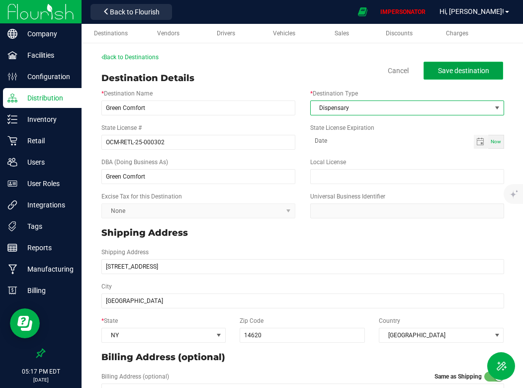
click at [451, 72] on span "Save destination" at bounding box center [463, 71] width 51 height 8
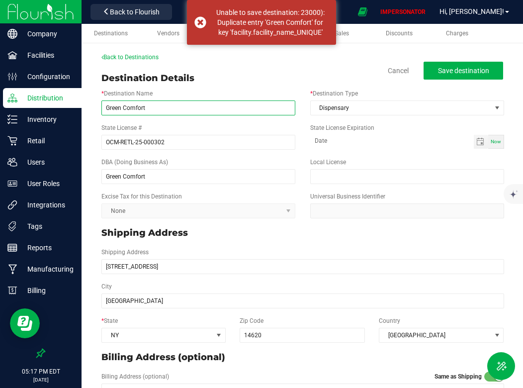
click at [186, 104] on input "Green Comfort" at bounding box center [198, 107] width 194 height 15
click at [179, 107] on input "Green Comfort" at bounding box center [198, 107] width 194 height 15
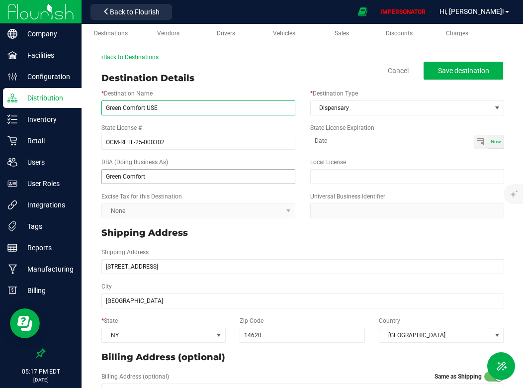
type input "Green Comfort USE"
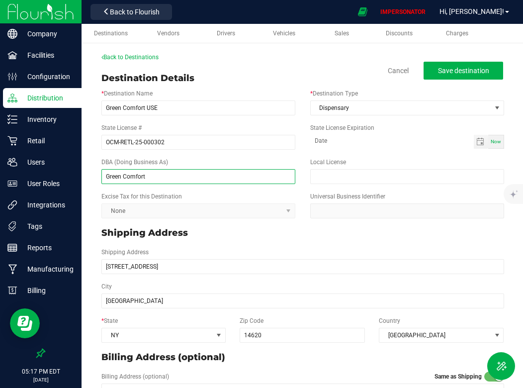
click at [170, 172] on input "Green Comfort" at bounding box center [198, 176] width 194 height 15
click at [166, 177] on input "Green Comfort" at bounding box center [198, 176] width 194 height 15
type input "Green Comfort USE"
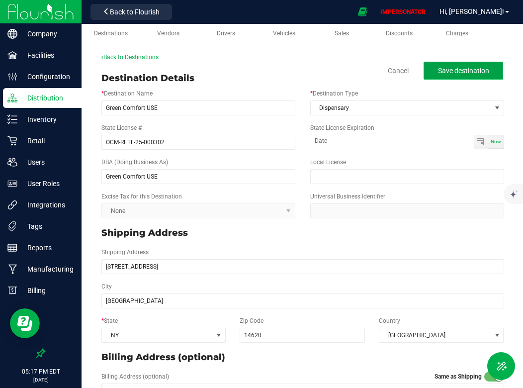
click at [472, 71] on span "Save destination" at bounding box center [463, 71] width 51 height 8
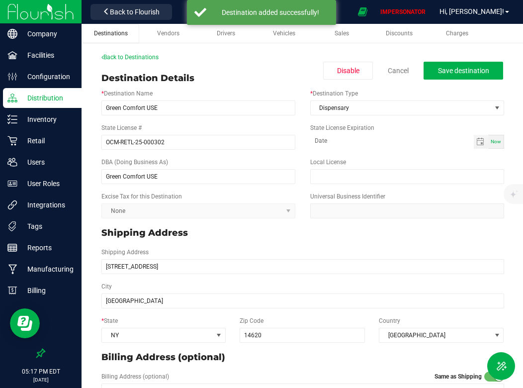
click at [110, 32] on span "Destinations" at bounding box center [111, 33] width 34 height 7
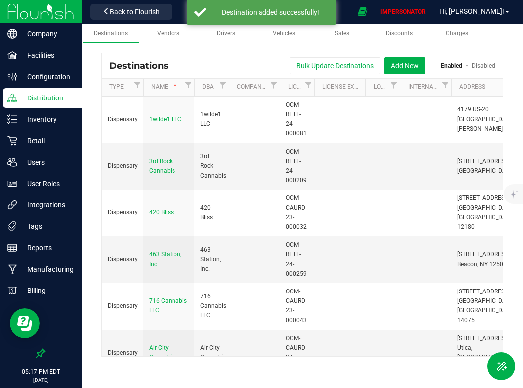
click at [481, 66] on link "Disabled" at bounding box center [483, 65] width 23 height 7
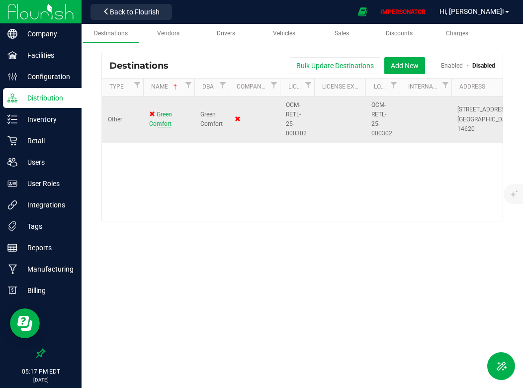
click at [168, 123] on span "Green Comfort" at bounding box center [160, 119] width 23 height 16
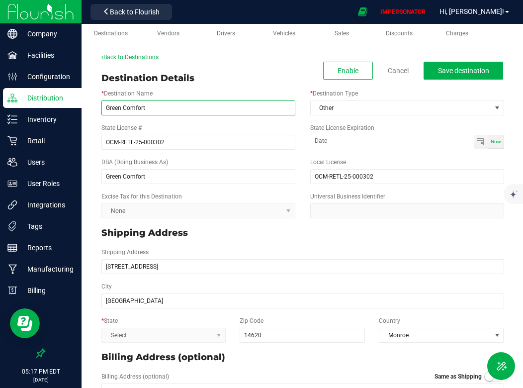
click at [143, 110] on input "Green Comfort" at bounding box center [198, 107] width 194 height 15
click at [162, 105] on input "Green Comfort" at bounding box center [198, 107] width 194 height 15
type input "Green Comfort DISABLE"
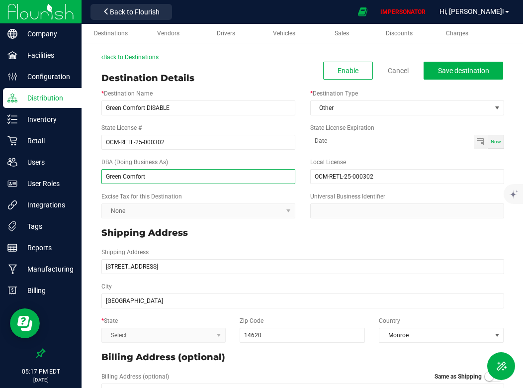
click at [159, 177] on input "Green Comfort" at bounding box center [198, 176] width 194 height 15
type input "Green Comfort DISABLE"
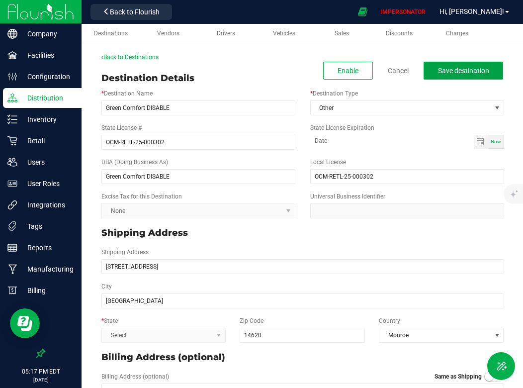
click at [456, 65] on button "Save destination" at bounding box center [464, 71] width 80 height 18
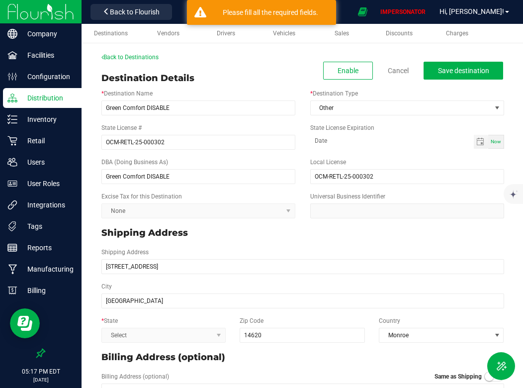
click at [141, 335] on kendo-dropdownlist "Select" at bounding box center [163, 335] width 124 height 15
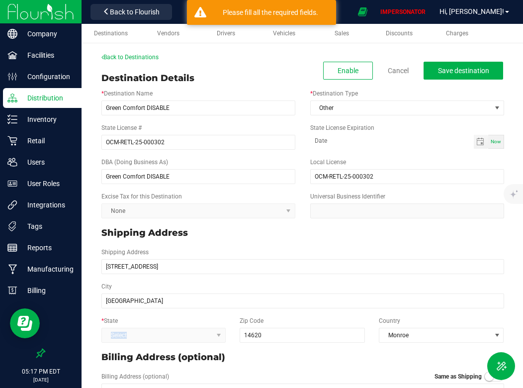
click at [141, 335] on kendo-dropdownlist "Select" at bounding box center [163, 335] width 124 height 15
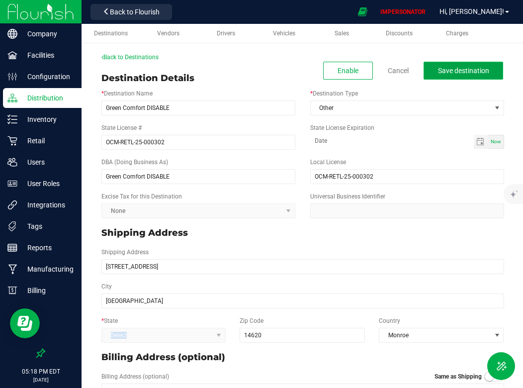
click at [488, 70] on span "Save destination" at bounding box center [463, 71] width 51 height 8
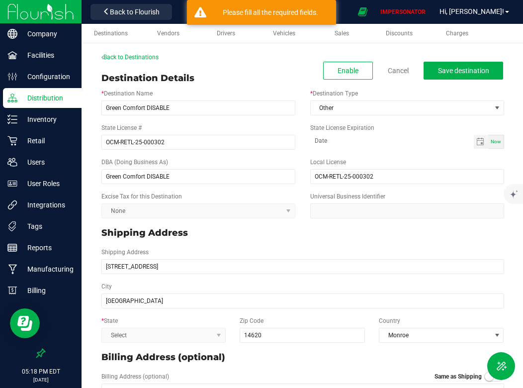
click at [142, 56] on link "Back to Destinations" at bounding box center [129, 57] width 57 height 7
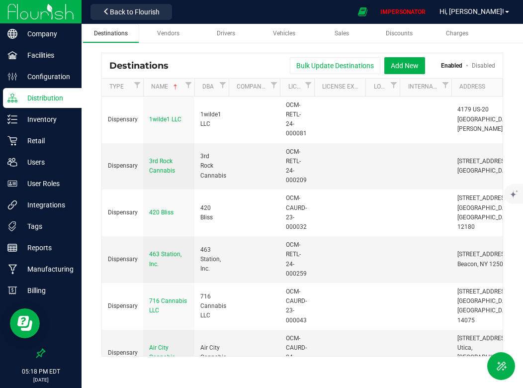
click at [111, 26] on link "Destinations" at bounding box center [111, 33] width 57 height 19
click at [191, 88] on span "Filter" at bounding box center [189, 85] width 8 height 8
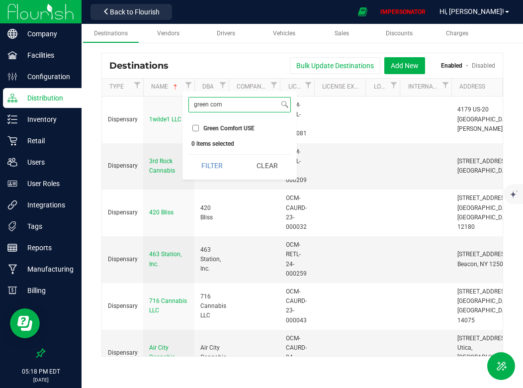
type input "green com"
click at [200, 127] on label "Green Comfort USE" at bounding box center [224, 128] width 62 height 6
click at [199, 127] on input "Green Comfort USE" at bounding box center [196, 128] width 6 height 6
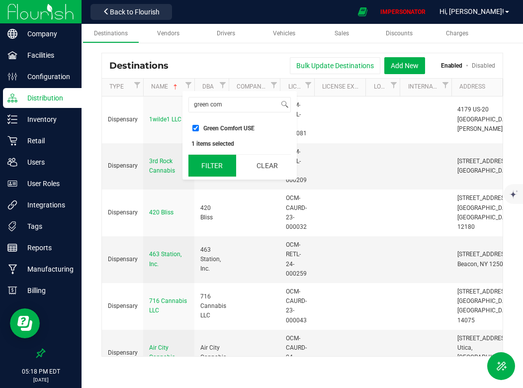
click at [209, 168] on button "Filter" at bounding box center [213, 166] width 48 height 22
checkbox input "true"
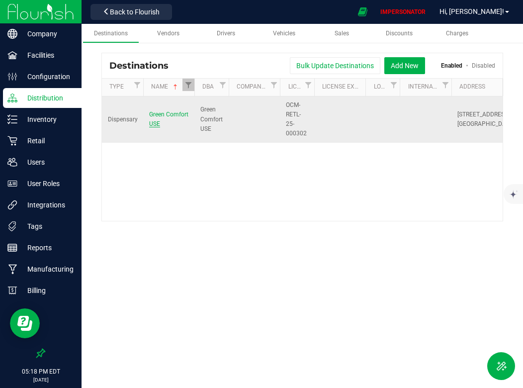
click at [160, 125] on div "Green Comfort USE" at bounding box center [168, 119] width 39 height 19
click at [169, 113] on span "Green Comfort USE" at bounding box center [168, 119] width 39 height 16
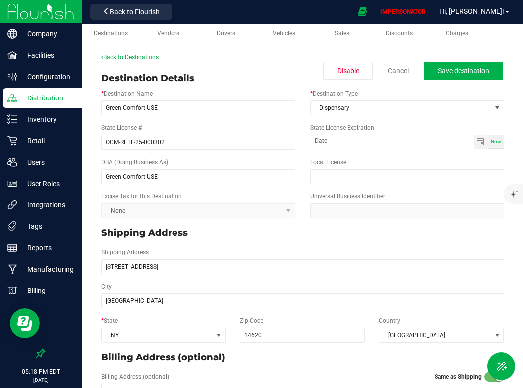
click at [165, 115] on div "* Destination Name Green Comfort USE * Destination Type Dispensary" at bounding box center [303, 102] width 418 height 34
click at [165, 107] on input "Green Comfort USE" at bounding box center [198, 107] width 194 height 15
type input "Green Comfort Dispensary"
drag, startPoint x: 168, startPoint y: 180, endPoint x: 179, endPoint y: 180, distance: 10.4
click at [174, 180] on input "Green Comfort USE" at bounding box center [198, 176] width 194 height 15
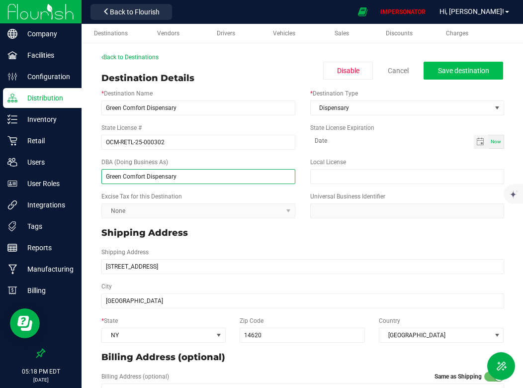
type input "Green Comfort Dispensary"
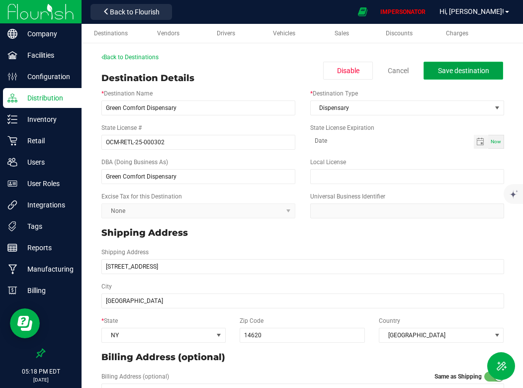
click at [466, 77] on button "Save destination" at bounding box center [464, 71] width 80 height 18
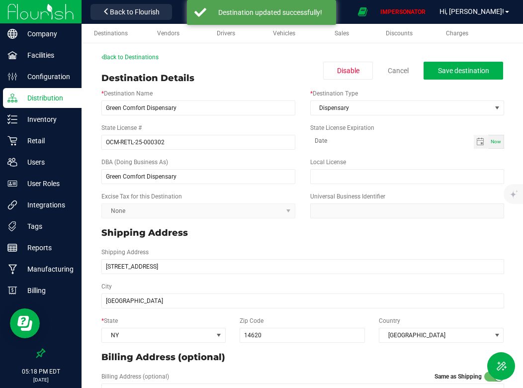
click at [149, 54] on link "Back to Destinations" at bounding box center [129, 57] width 57 height 7
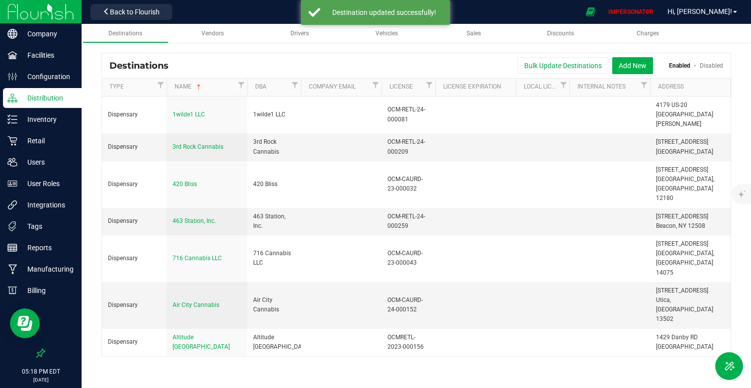
click at [122, 1] on nav "Kaddalack Jack LLC Blossom Valley Growers LLC Francos Farm LLC Kaddalack Jack L…" at bounding box center [417, 12] width 670 height 24
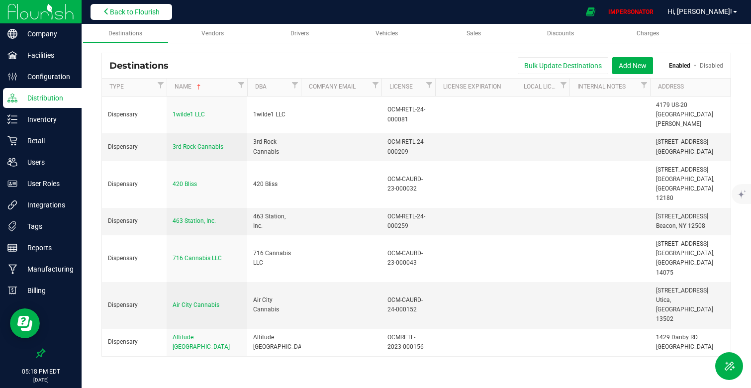
click at [122, 13] on span "Back to Flourish" at bounding box center [135, 12] width 50 height 8
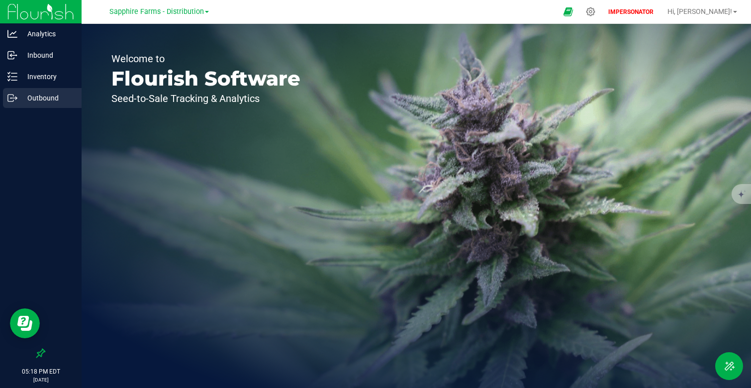
click at [54, 93] on p "Outbound" at bounding box center [47, 98] width 60 height 12
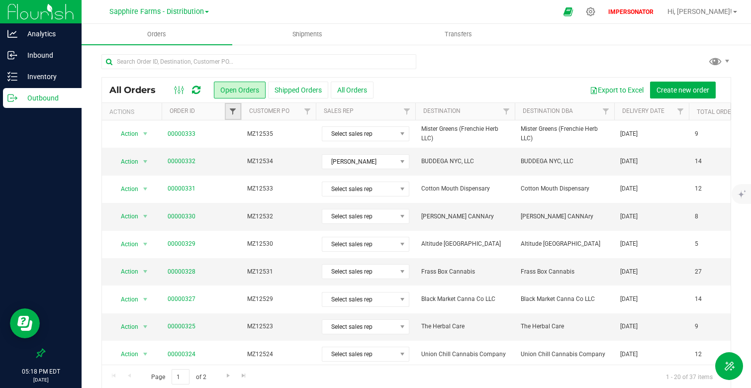
click at [229, 114] on span "Filter" at bounding box center [233, 111] width 8 height 8
type input "156"
click at [231, 149] on button "Filter" at bounding box center [255, 160] width 48 height 22
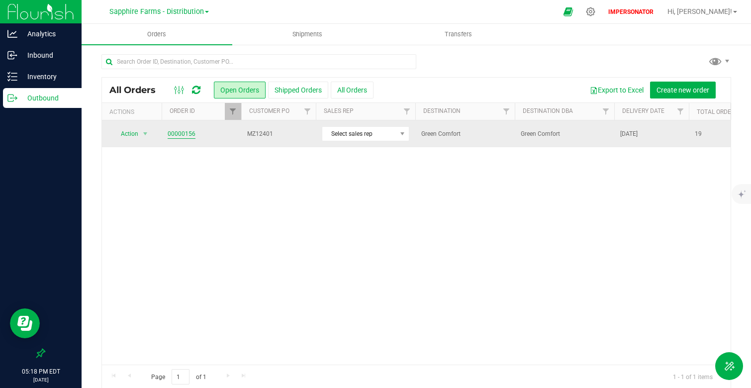
click at [176, 135] on link "00000156" at bounding box center [182, 133] width 28 height 9
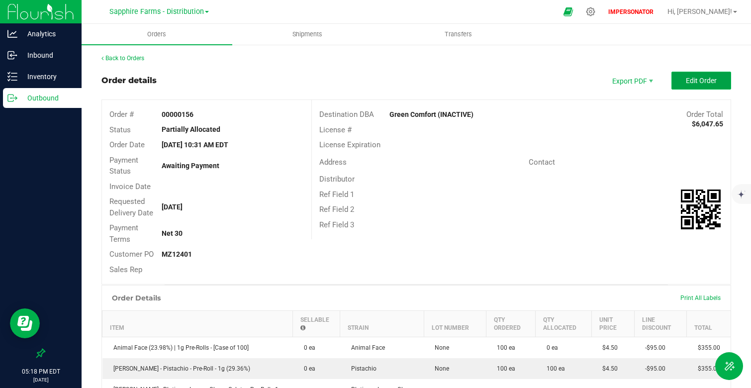
click at [692, 77] on span "Edit Order" at bounding box center [701, 81] width 31 height 8
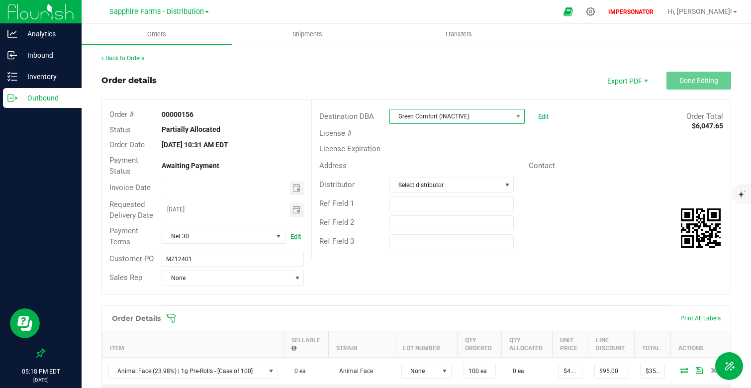
click at [485, 117] on span "Green Comfort (INACTIVE)" at bounding box center [451, 116] width 122 height 14
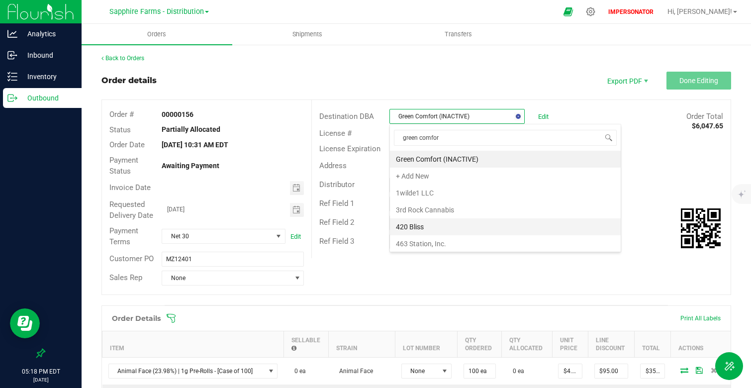
type input "green comfort"
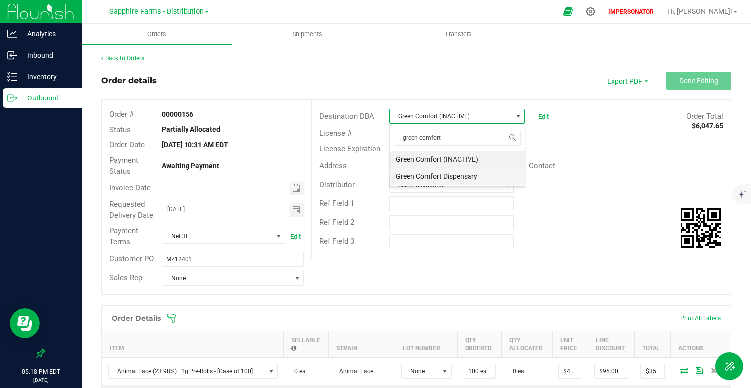
click at [450, 179] on li "Green Comfort Dispensary" at bounding box center [457, 176] width 135 height 17
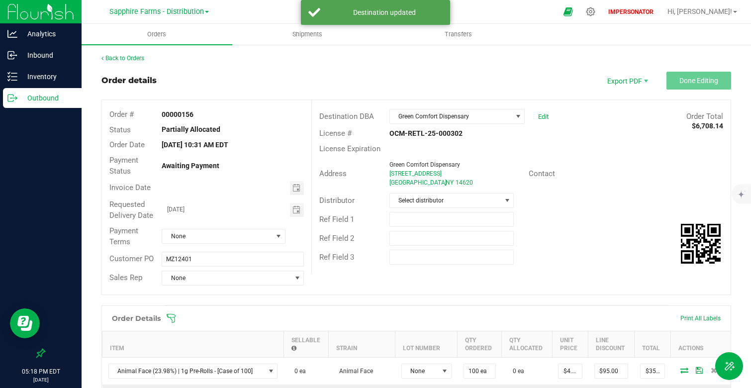
click at [654, 135] on div "License # OCM-RETL-25-000302" at bounding box center [521, 133] width 419 height 15
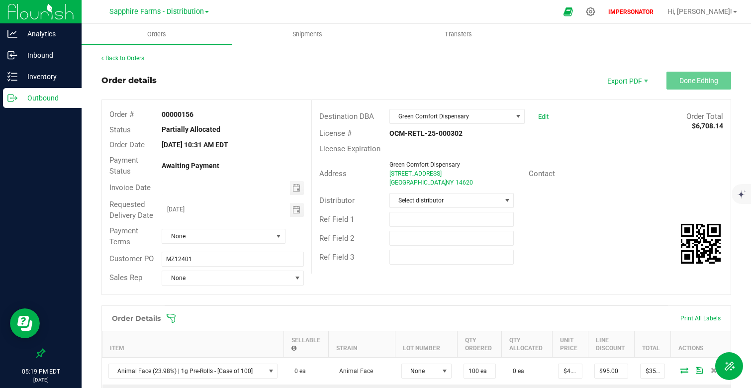
click at [611, 142] on div "License Expiration" at bounding box center [521, 148] width 419 height 15
click at [504, 121] on span "Green Comfort Dispensary" at bounding box center [451, 116] width 122 height 14
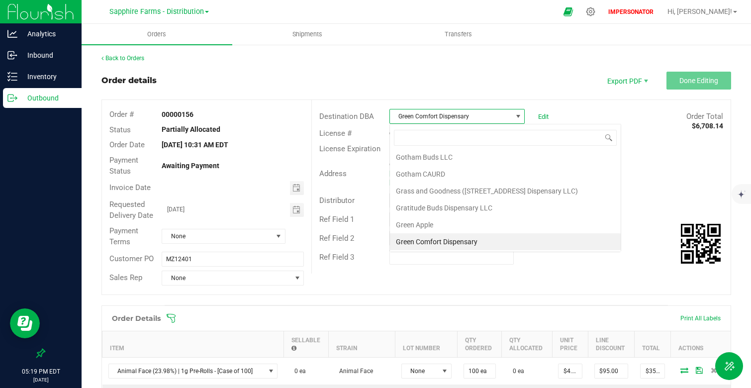
scroll to position [15, 135]
click at [686, 156] on div "Address [GEOGRAPHIC_DATA] [STREET_ADDRESS] Contact" at bounding box center [521, 173] width 419 height 35
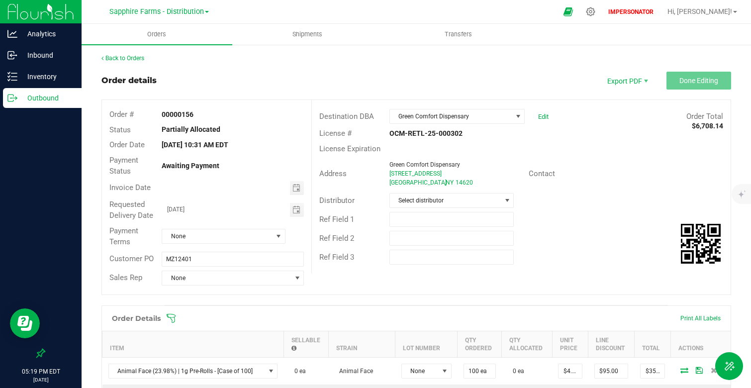
click at [41, 98] on p "Outbound" at bounding box center [47, 98] width 60 height 12
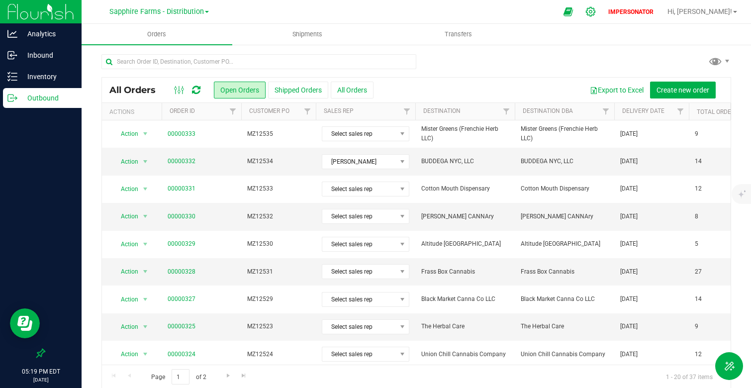
click at [603, 17] on div at bounding box center [591, 11] width 25 height 21
click at [596, 14] on icon at bounding box center [591, 11] width 10 height 10
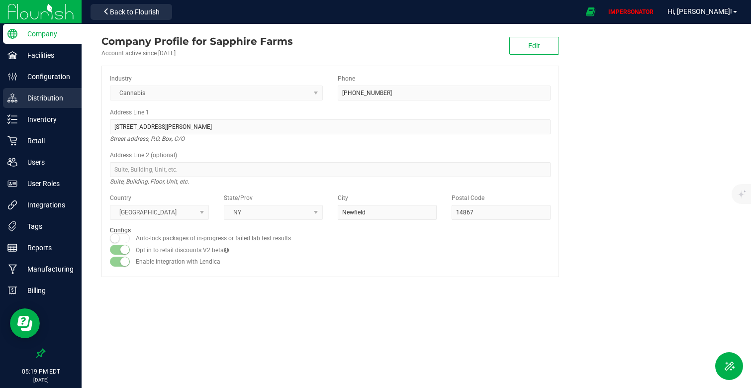
click at [43, 99] on p "Distribution" at bounding box center [47, 98] width 60 height 12
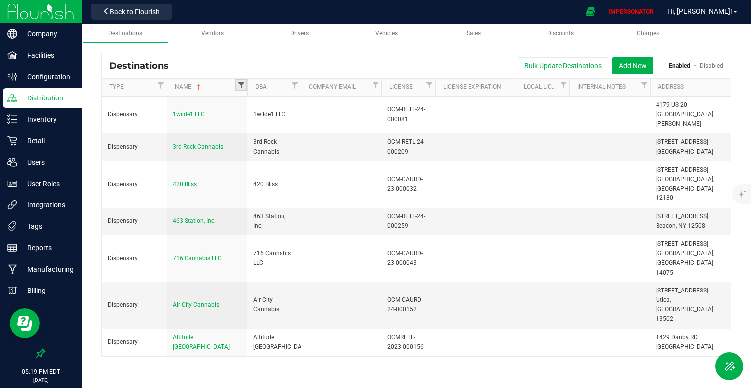
click at [244, 89] on span "Filter" at bounding box center [241, 85] width 8 height 8
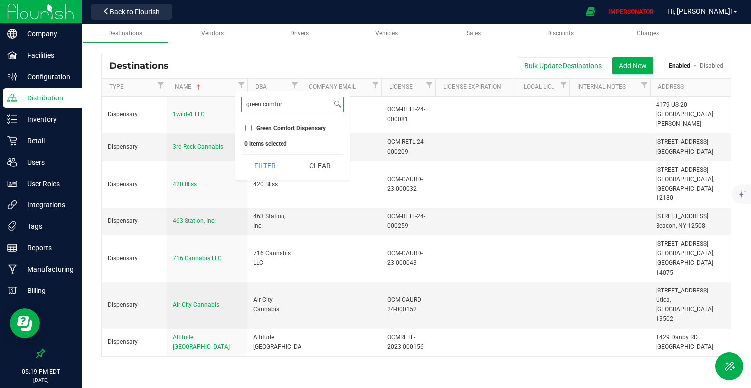
type input "green comfor"
click at [265, 128] on span "Green Comfort Dispensary" at bounding box center [291, 128] width 70 height 6
click at [252, 128] on input "Green Comfort Dispensary" at bounding box center [248, 128] width 6 height 6
checkbox input "true"
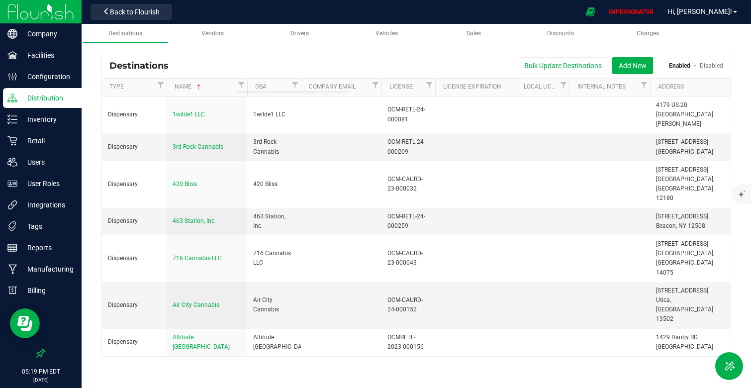
click at [710, 70] on div "Bulk Update Destinations Add New Enabled Disabled" at bounding box center [449, 65] width 547 height 17
click at [710, 68] on link "Disabled" at bounding box center [711, 65] width 23 height 7
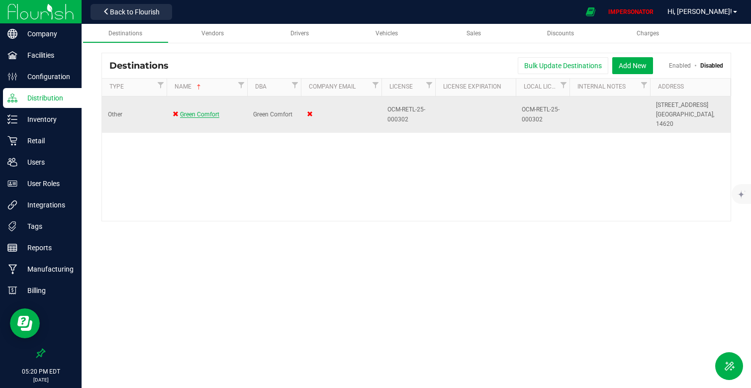
click at [213, 111] on span "Green Comfort" at bounding box center [199, 114] width 39 height 7
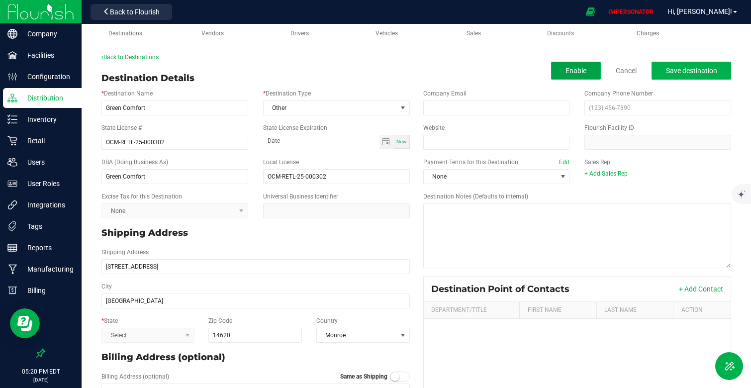
click at [595, 69] on button "Enable" at bounding box center [576, 71] width 50 height 18
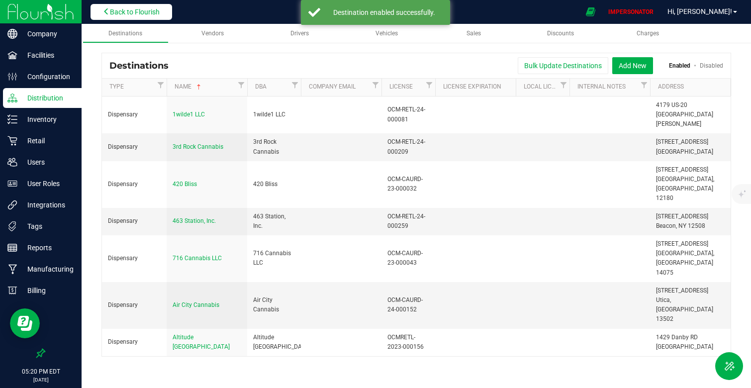
click at [111, 15] on span "Back to Flourish" at bounding box center [135, 12] width 50 height 8
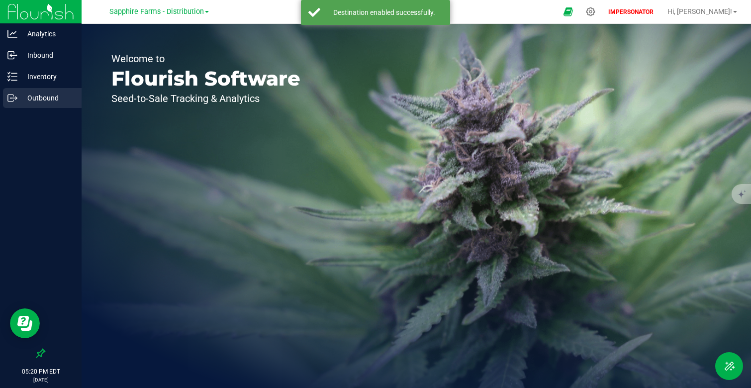
click at [44, 97] on p "Outbound" at bounding box center [47, 98] width 60 height 12
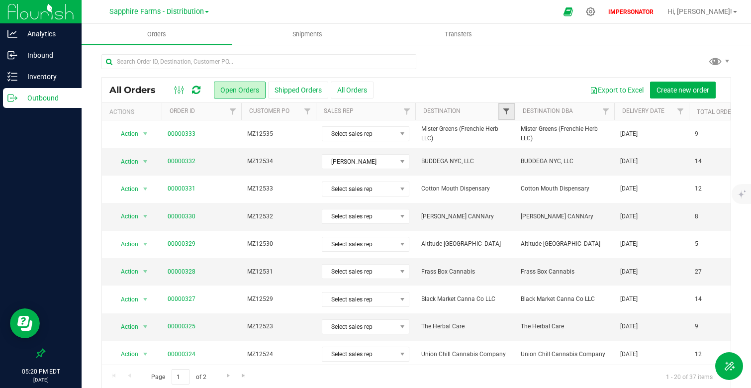
click at [509, 114] on span "Filter" at bounding box center [506, 111] width 8 height 8
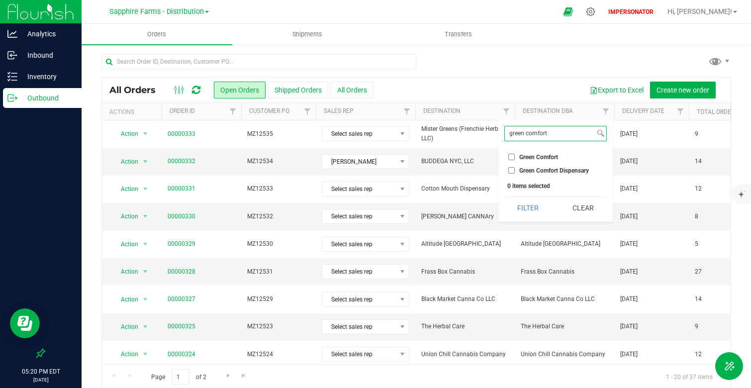
type input "green comfort"
click at [545, 156] on span "Green Comfort" at bounding box center [538, 157] width 39 height 6
click at [515, 156] on input "Green Comfort" at bounding box center [511, 157] width 6 height 6
checkbox input "true"
click at [531, 208] on button "Filter" at bounding box center [528, 208] width 48 height 22
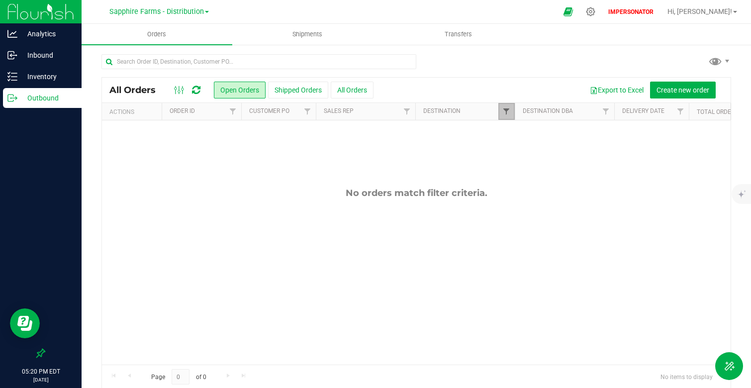
click at [505, 111] on span "Filter" at bounding box center [506, 111] width 8 height 8
click at [528, 168] on span "Green Comfort Dispensary" at bounding box center [554, 171] width 70 height 6
click at [515, 168] on input "Green Comfort Dispensary" at bounding box center [511, 170] width 6 height 6
checkbox input "true"
click at [528, 219] on div "green comfort Select All 1wilde1 LLC 3rd Rock Cannabis 420 Bliss 463 Station, I…" at bounding box center [555, 171] width 114 height 102
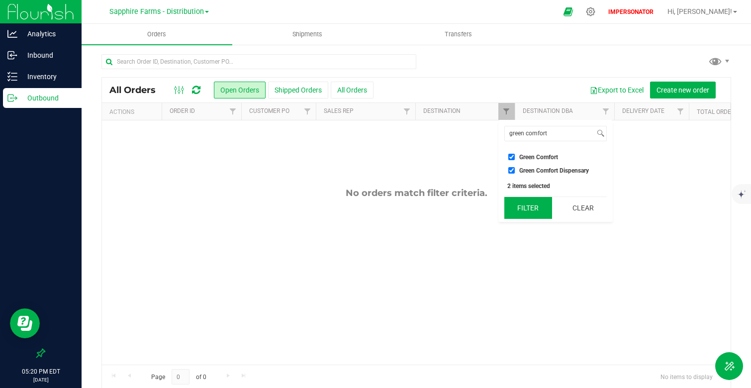
click at [527, 214] on button "Filter" at bounding box center [528, 208] width 48 height 22
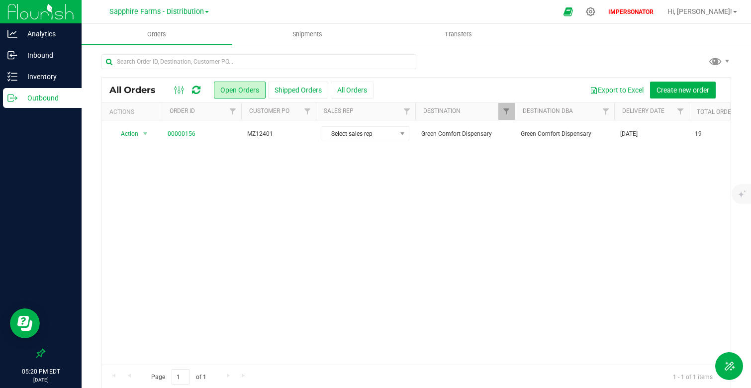
click at [269, 181] on div "Action Action Cancel order Clone order Edit order Mark as fully paid Order audi…" at bounding box center [416, 242] width 629 height 244
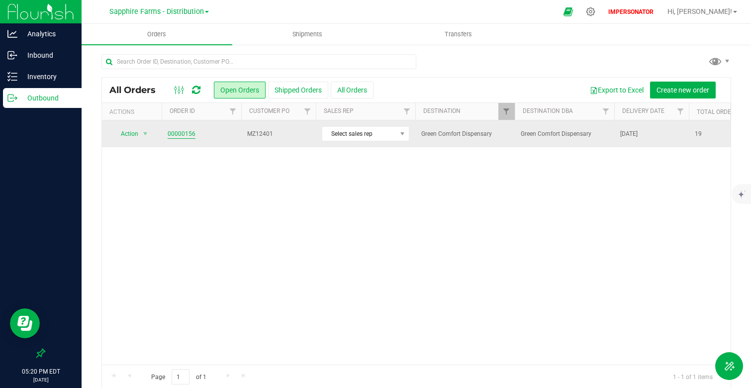
click at [189, 132] on link "00000156" at bounding box center [182, 133] width 28 height 9
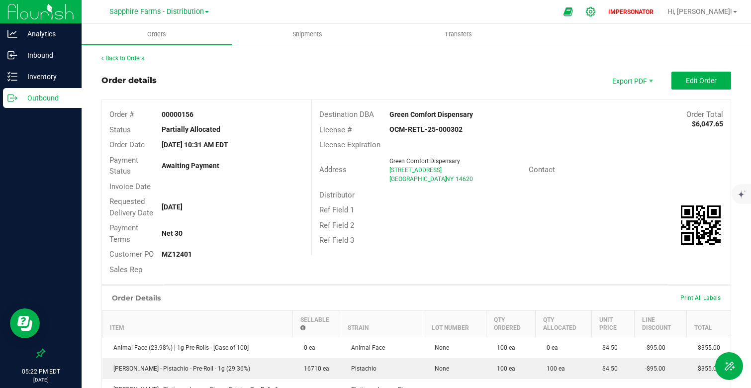
click at [603, 20] on div at bounding box center [591, 11] width 25 height 21
click at [596, 10] on icon at bounding box center [590, 11] width 9 height 9
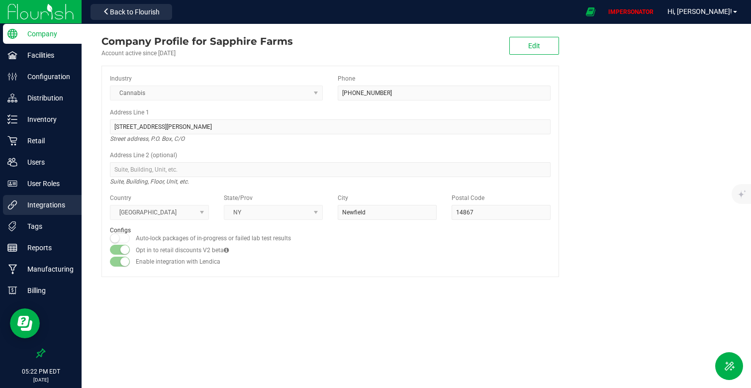
click at [54, 209] on p "Integrations" at bounding box center [47, 205] width 60 height 12
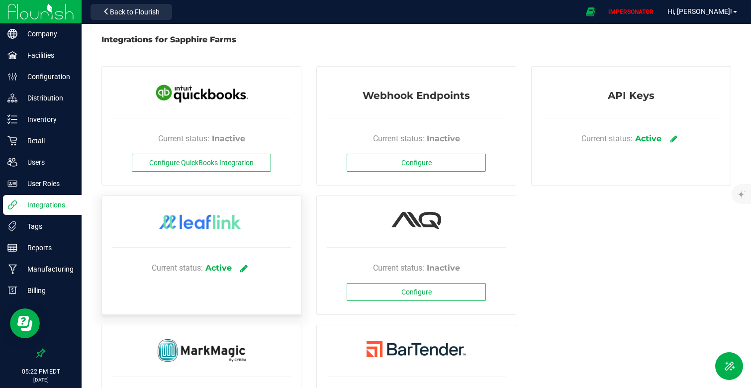
click at [242, 268] on icon at bounding box center [243, 268] width 7 height 9
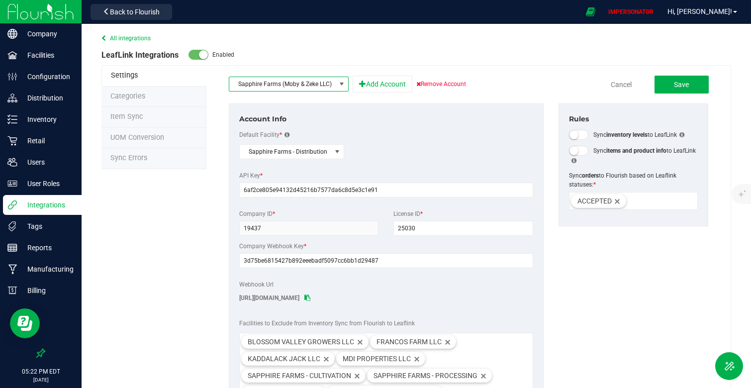
click at [306, 88] on span "Sapphire Farms (Moby & Zeke LLC)" at bounding box center [282, 84] width 106 height 14
click at [640, 318] on div "Account Info Default Facility * Sapphire Farms - Distribution API Key * 6af2ce8…" at bounding box center [468, 263] width 495 height 320
click at [334, 152] on span at bounding box center [337, 152] width 8 height 8
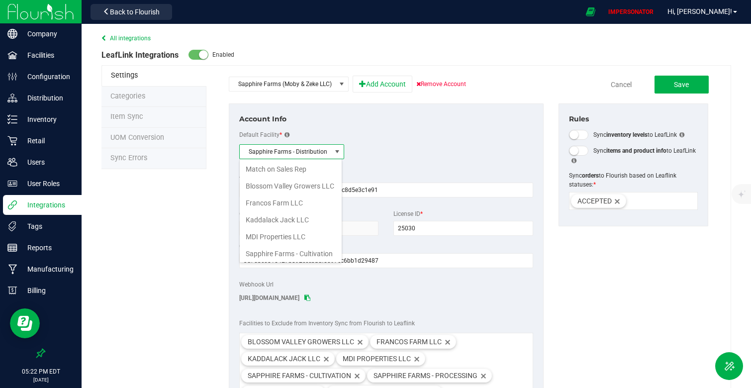
scroll to position [15, 103]
click at [184, 230] on div "All integrations LeafLink Integrations Enabled Settings Categories Item Sync UO…" at bounding box center [417, 158] width 670 height 269
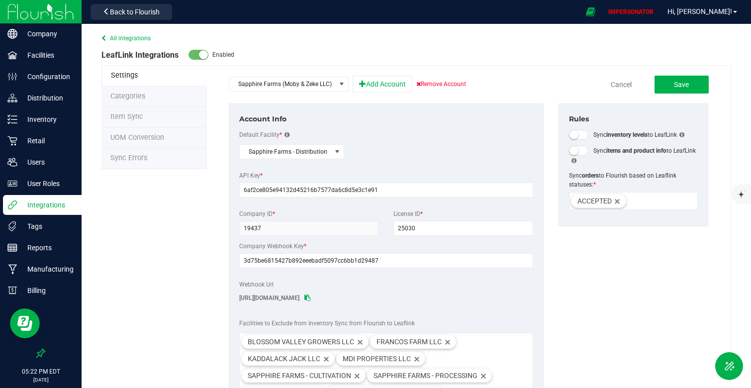
click at [160, 284] on div "All integrations LeafLink Integrations Enabled Settings Categories Item Sync UO…" at bounding box center [417, 158] width 670 height 269
